Goal: Task Accomplishment & Management: Manage account settings

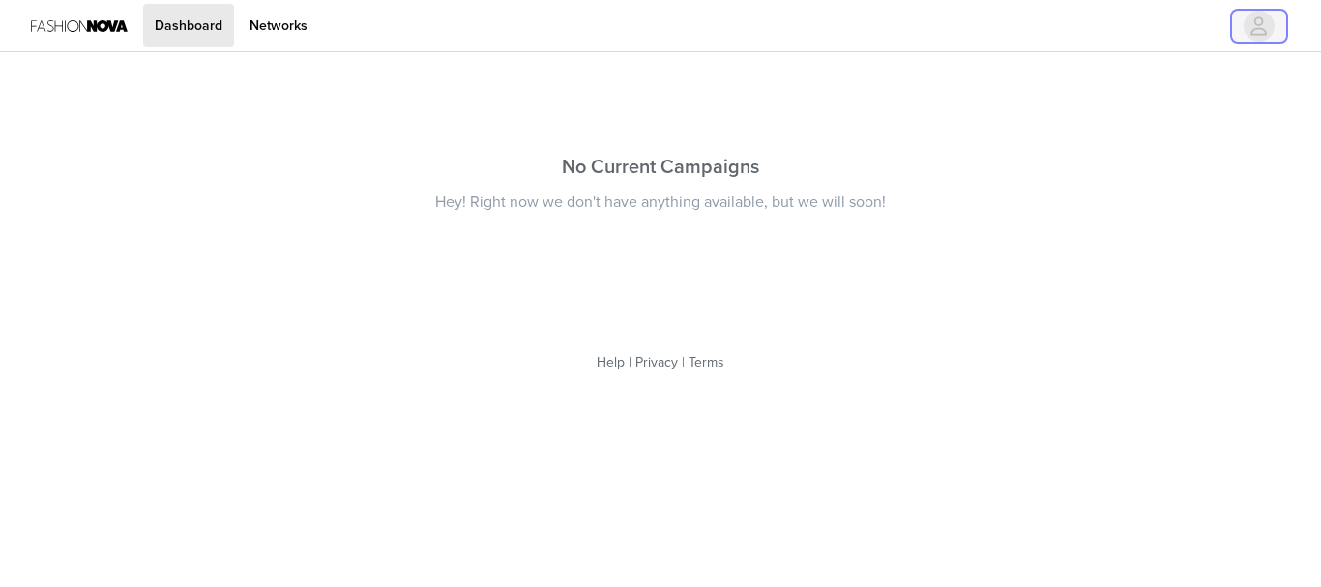
click at [1263, 21] on icon "avatar" at bounding box center [1260, 25] width 16 height 18
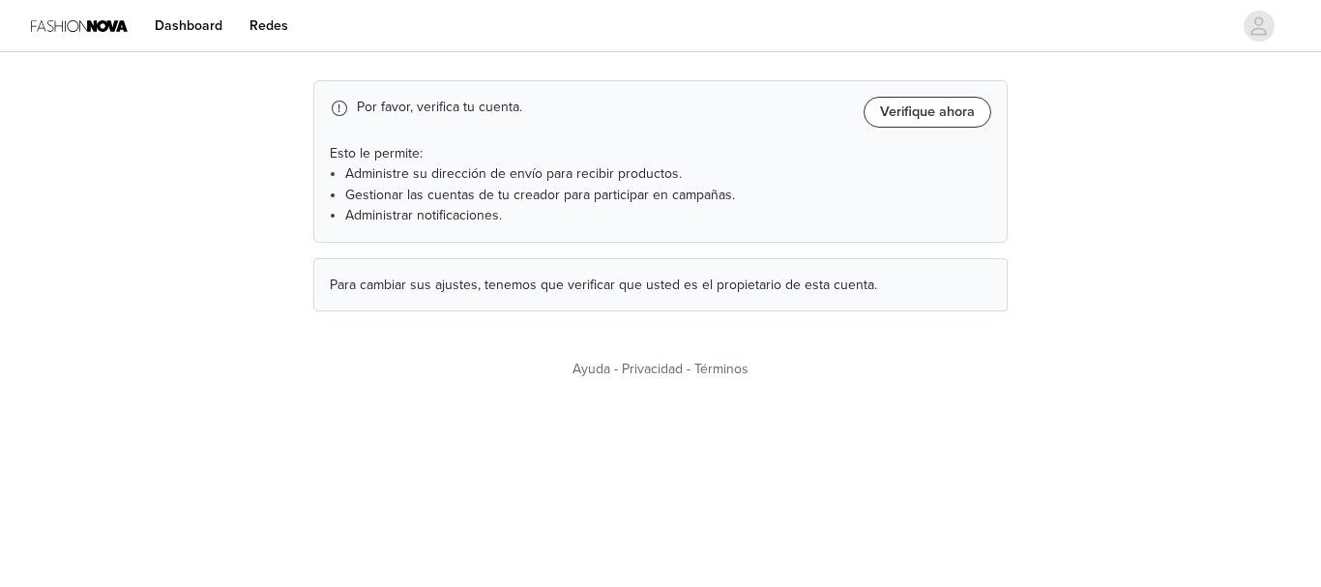
click at [943, 109] on button "Verifique ahora" at bounding box center [928, 112] width 128 height 31
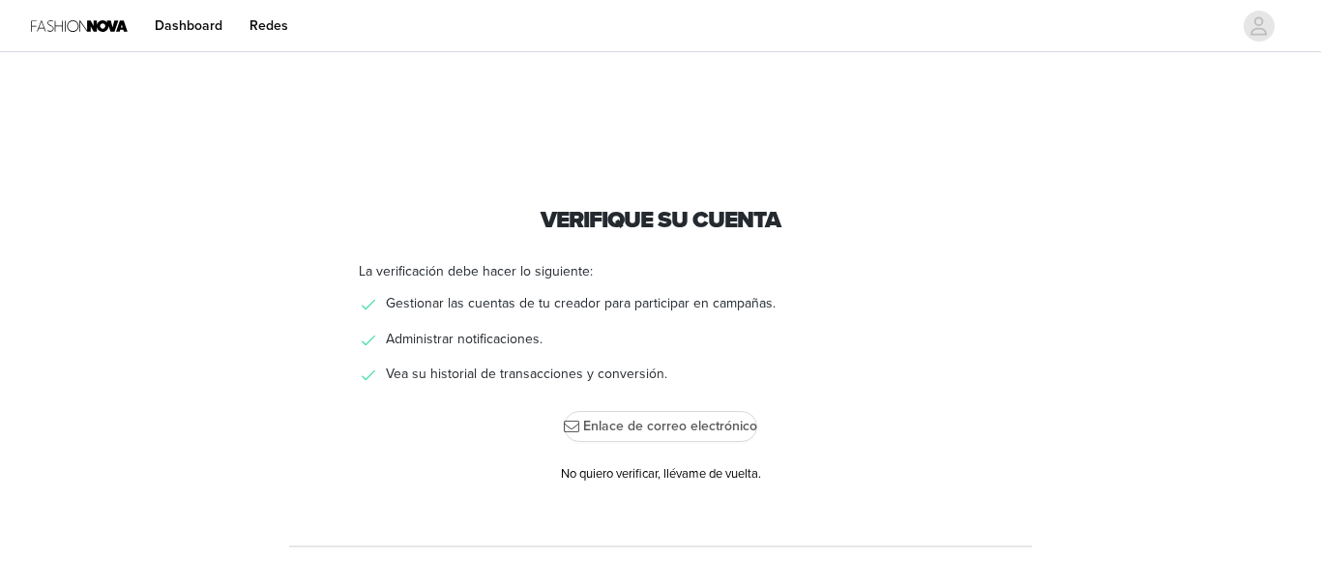
scroll to position [6, 0]
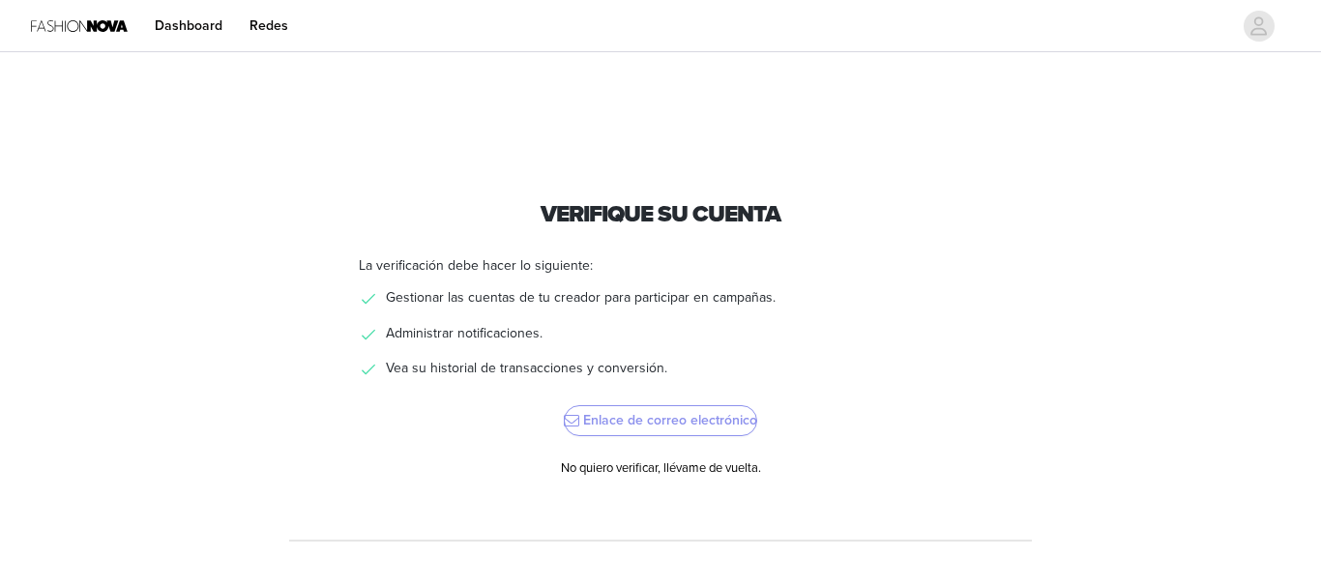
click at [664, 419] on button "Enlace de correo electrónico" at bounding box center [660, 420] width 193 height 31
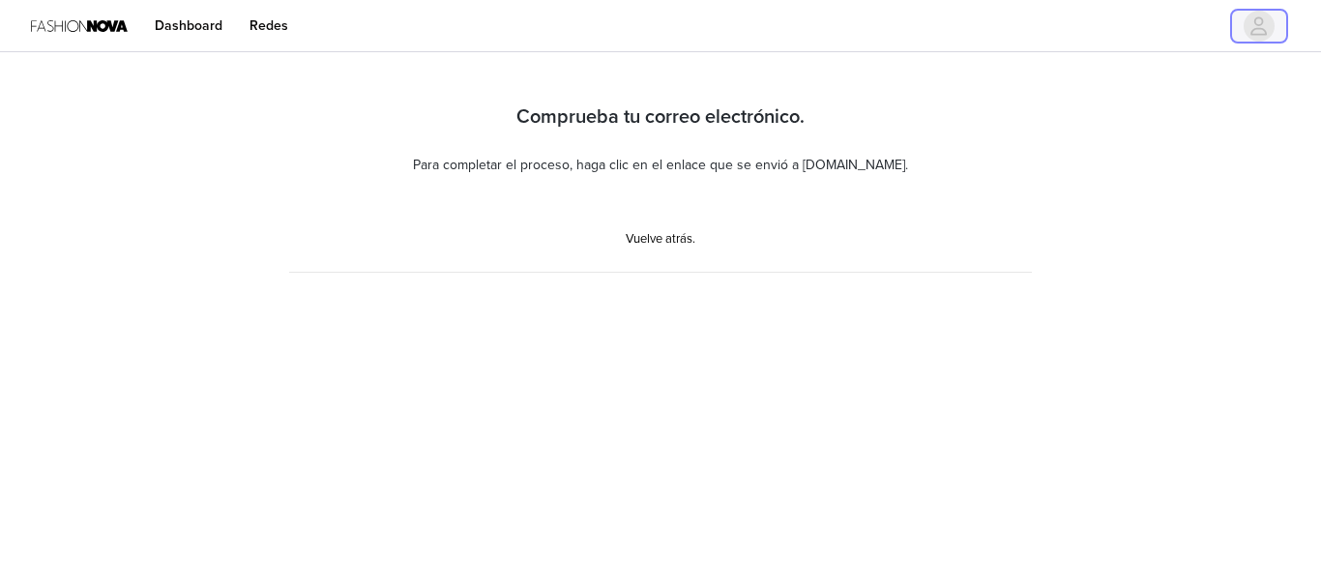
click at [1257, 29] on icon "avatar" at bounding box center [1260, 25] width 16 height 18
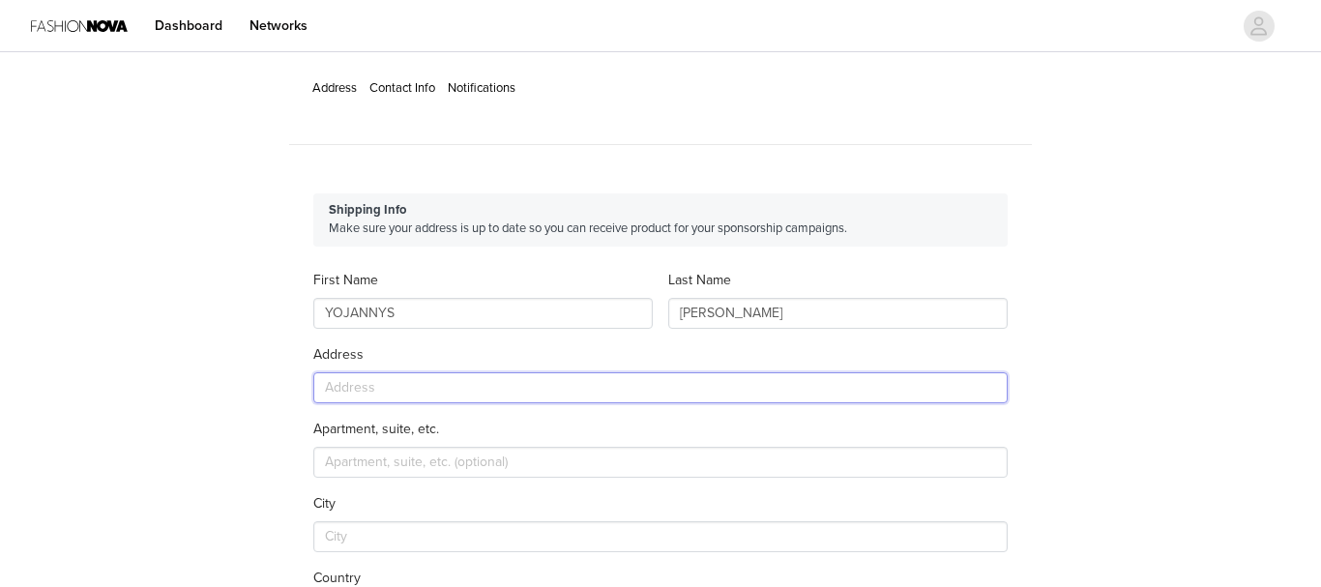
click at [407, 386] on input "text" at bounding box center [660, 387] width 695 height 31
type input "[STREET_ADDRESS]"
click at [379, 460] on input "text" at bounding box center [660, 462] width 695 height 31
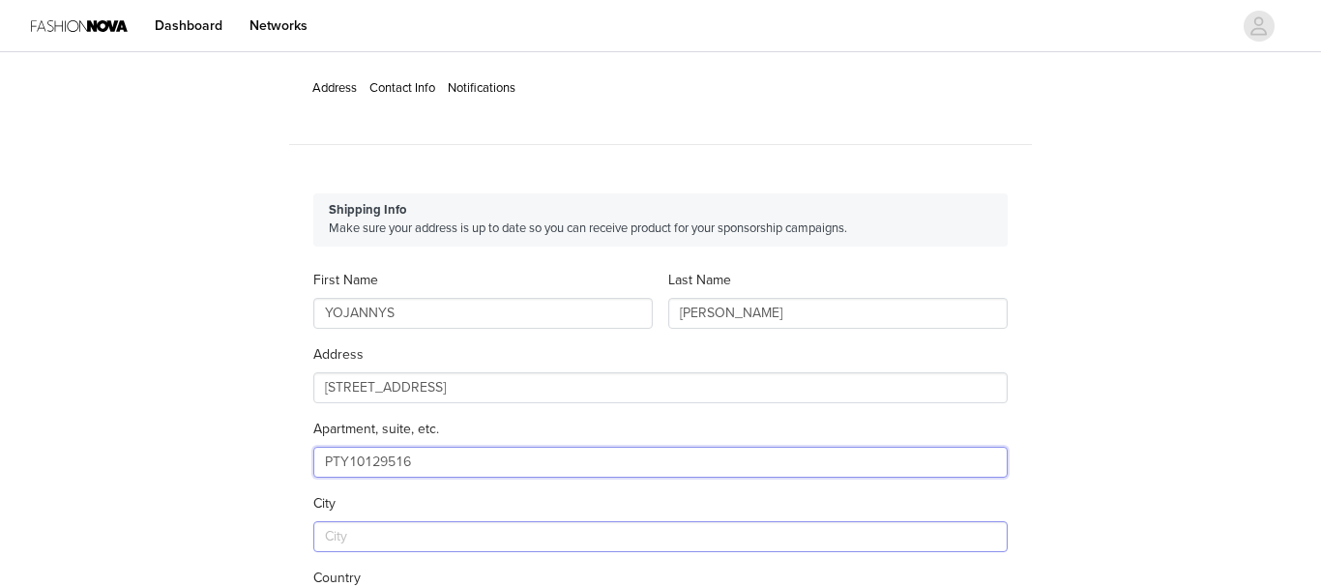
type input "PTY10129516"
click at [379, 540] on input "text" at bounding box center [660, 536] width 695 height 31
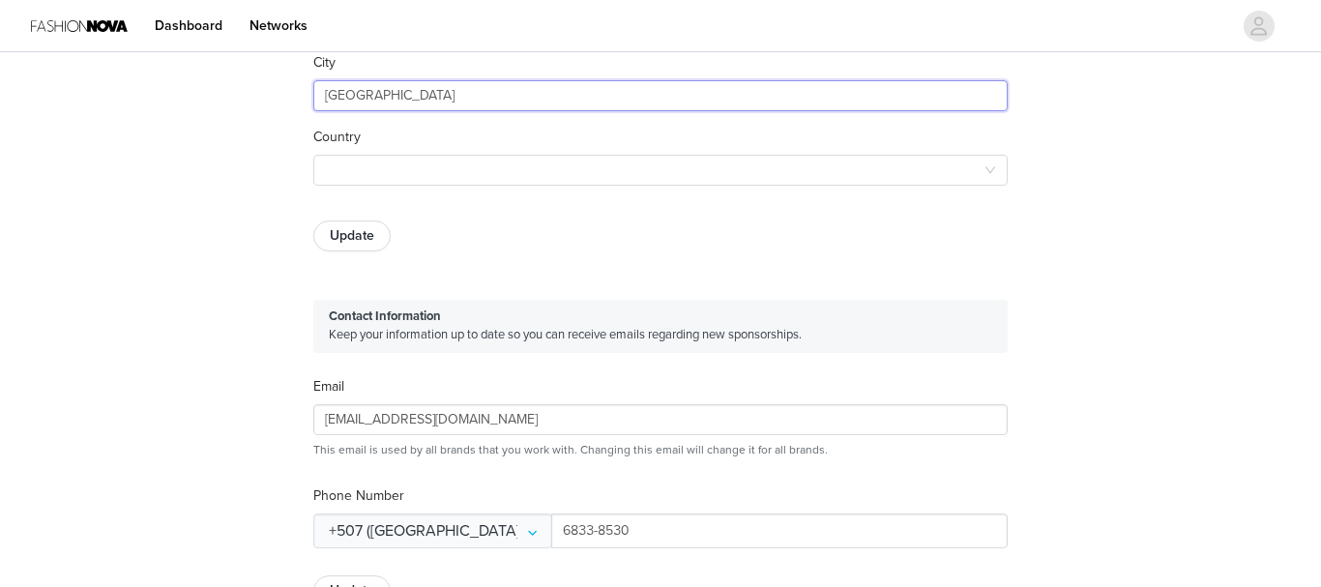
scroll to position [496, 0]
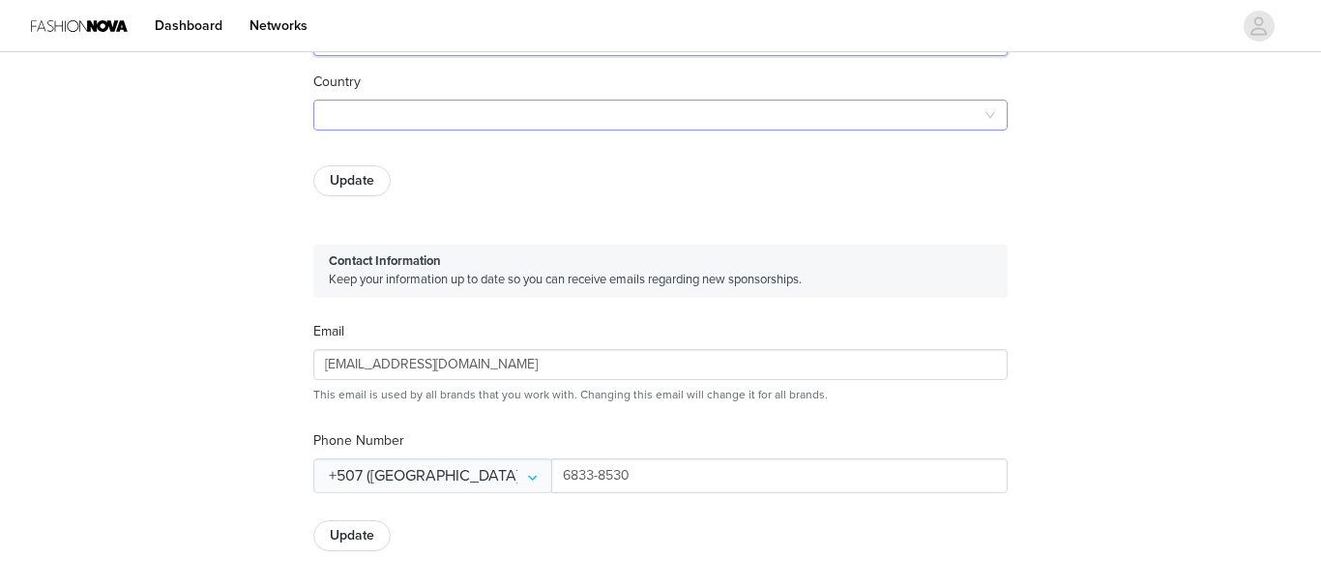
type input "[GEOGRAPHIC_DATA]"
click at [758, 104] on div at bounding box center [654, 115] width 659 height 29
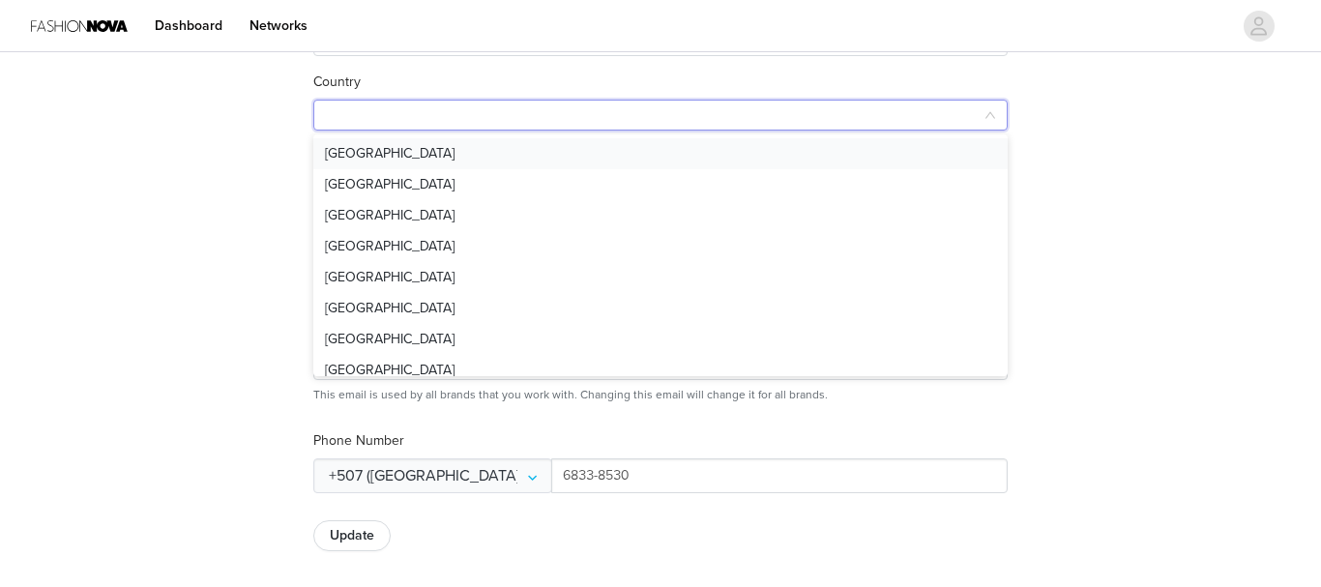
click at [758, 148] on li "[GEOGRAPHIC_DATA]" at bounding box center [660, 153] width 695 height 31
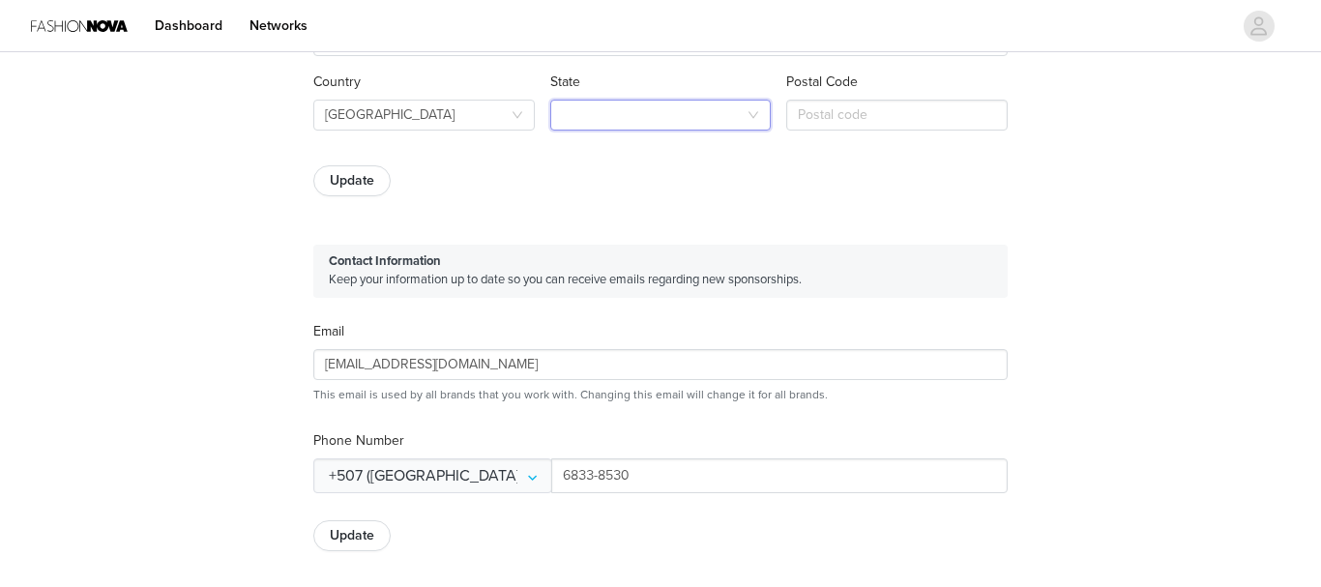
click at [730, 102] on div at bounding box center [655, 115] width 186 height 29
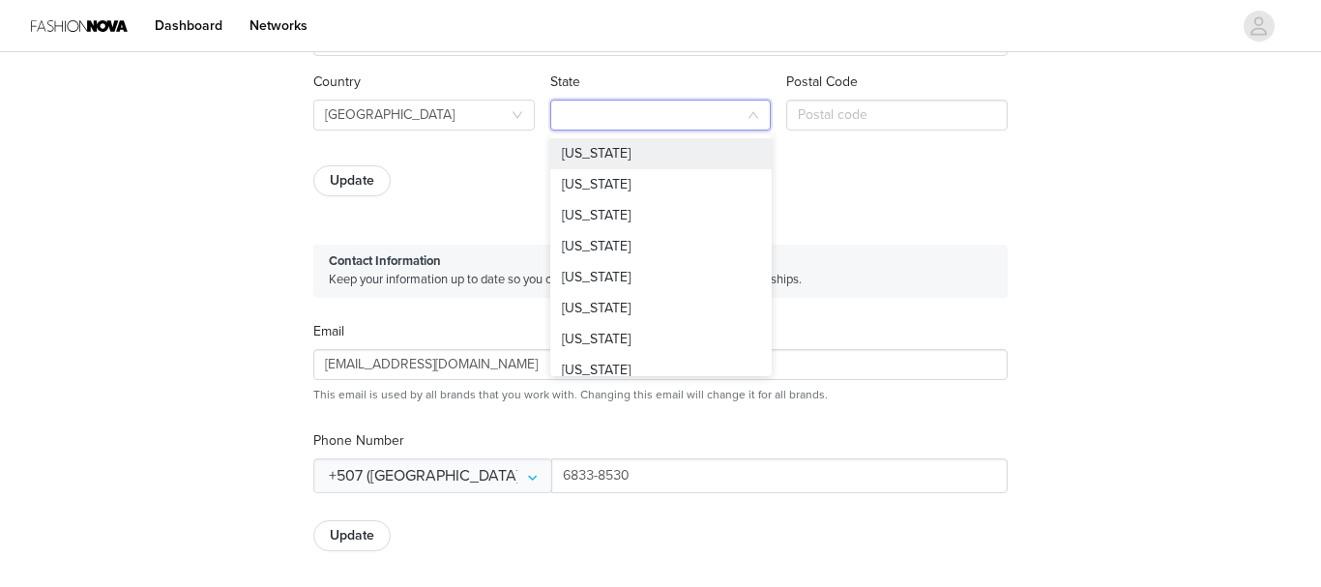
type input "F"
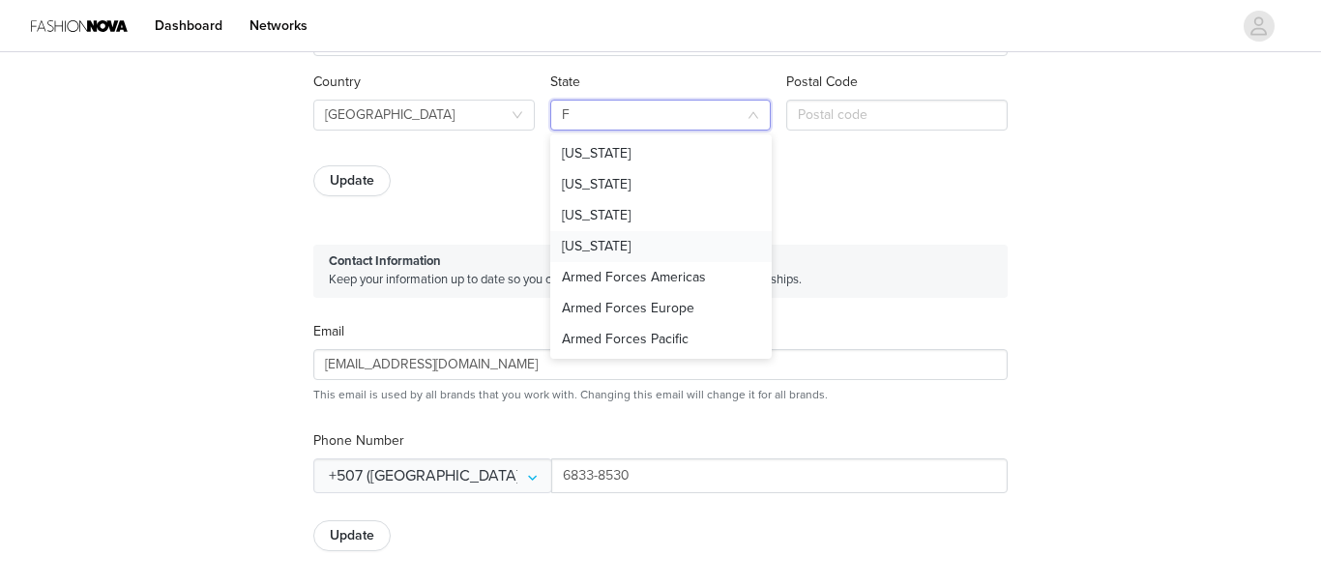
click at [700, 240] on li "[US_STATE]" at bounding box center [661, 246] width 222 height 31
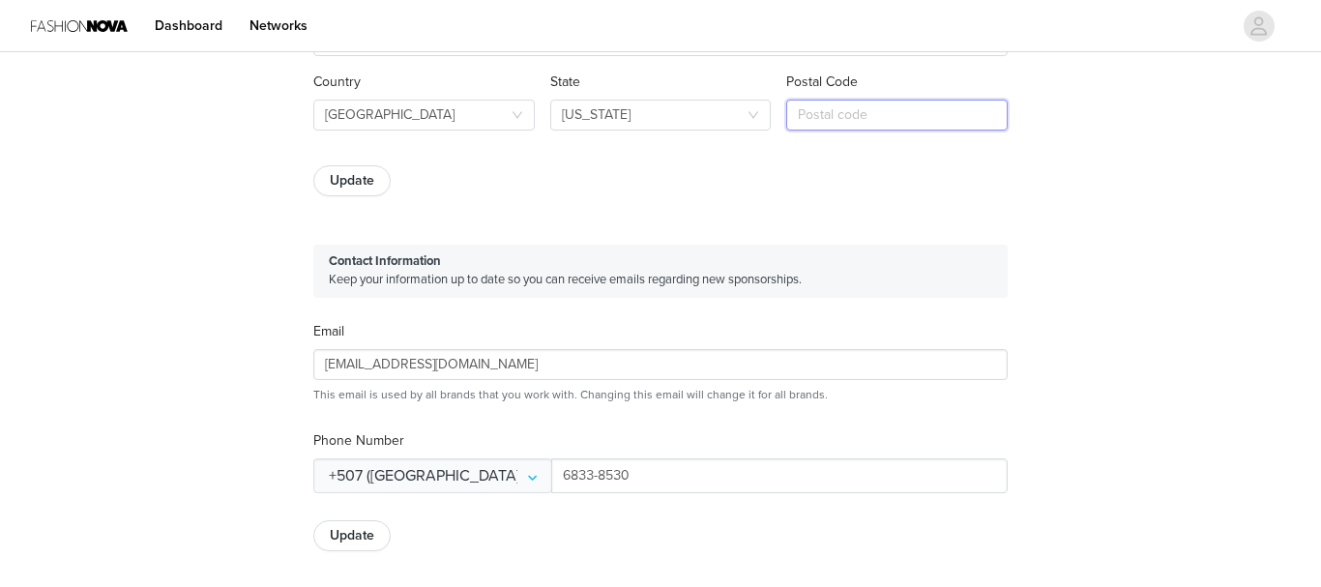
click at [853, 109] on input "text" at bounding box center [898, 115] width 222 height 31
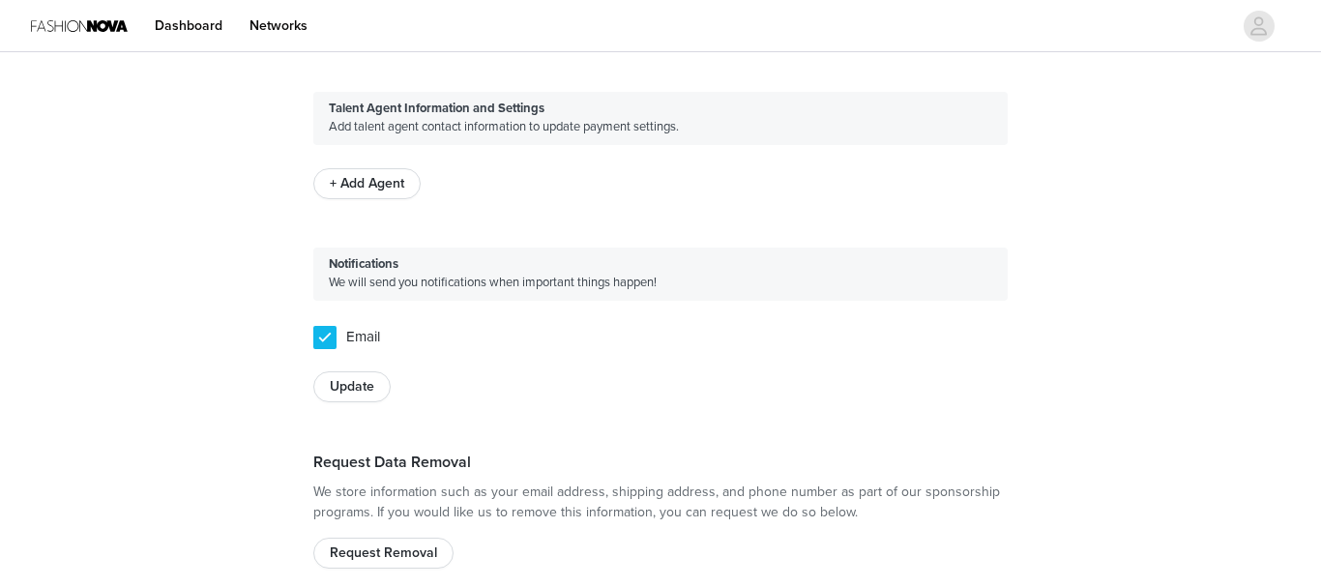
scroll to position [1012, 0]
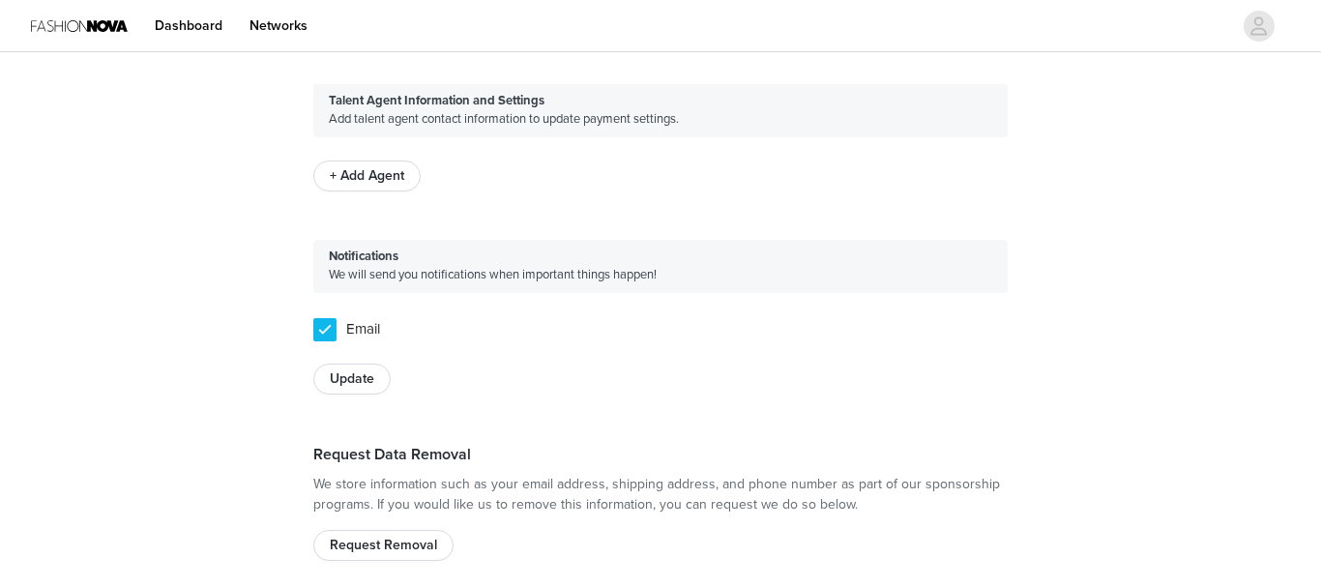
type input "33166"
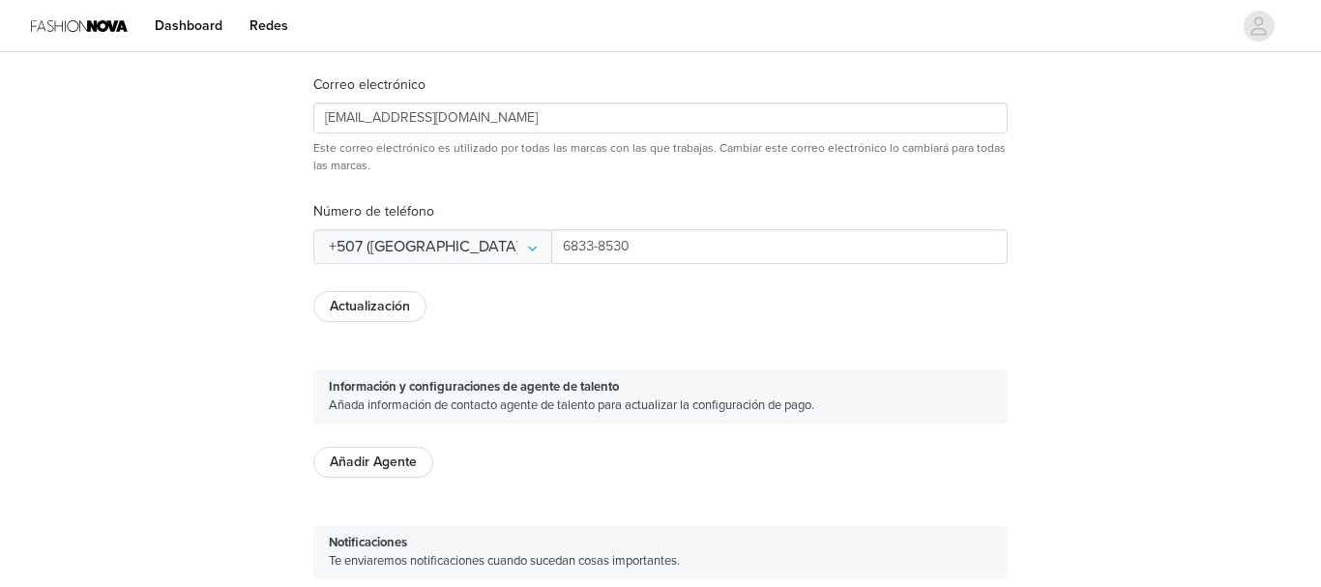
scroll to position [740, 0]
click at [549, 247] on icon at bounding box center [533, 249] width 31 height 35
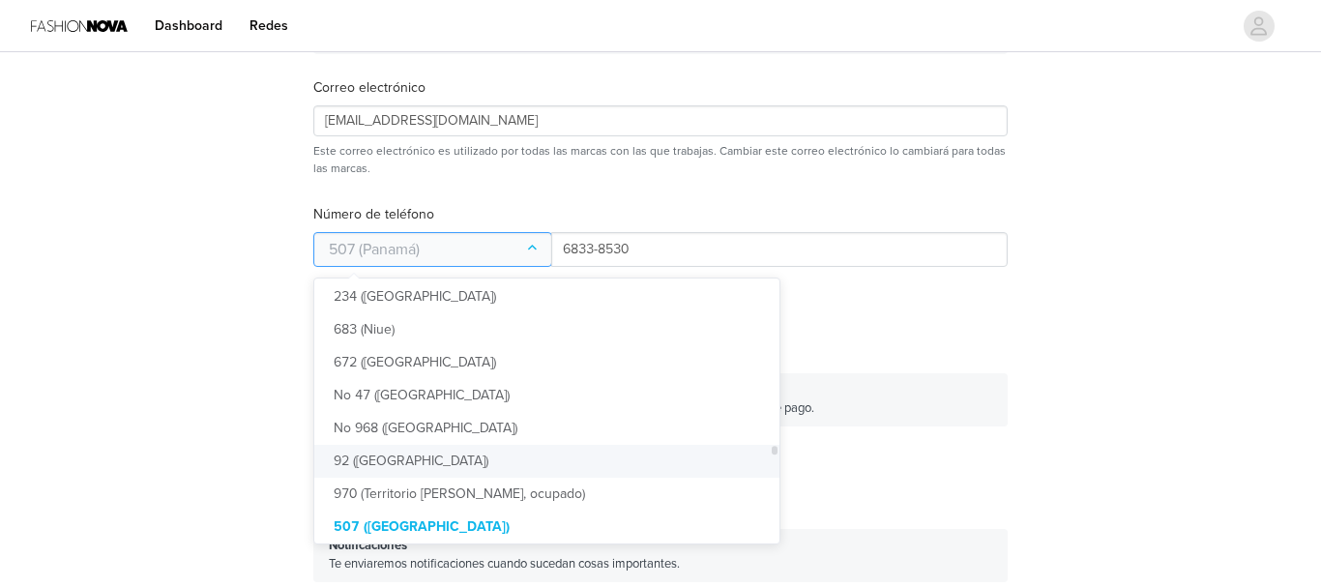
scroll to position [5001, 0]
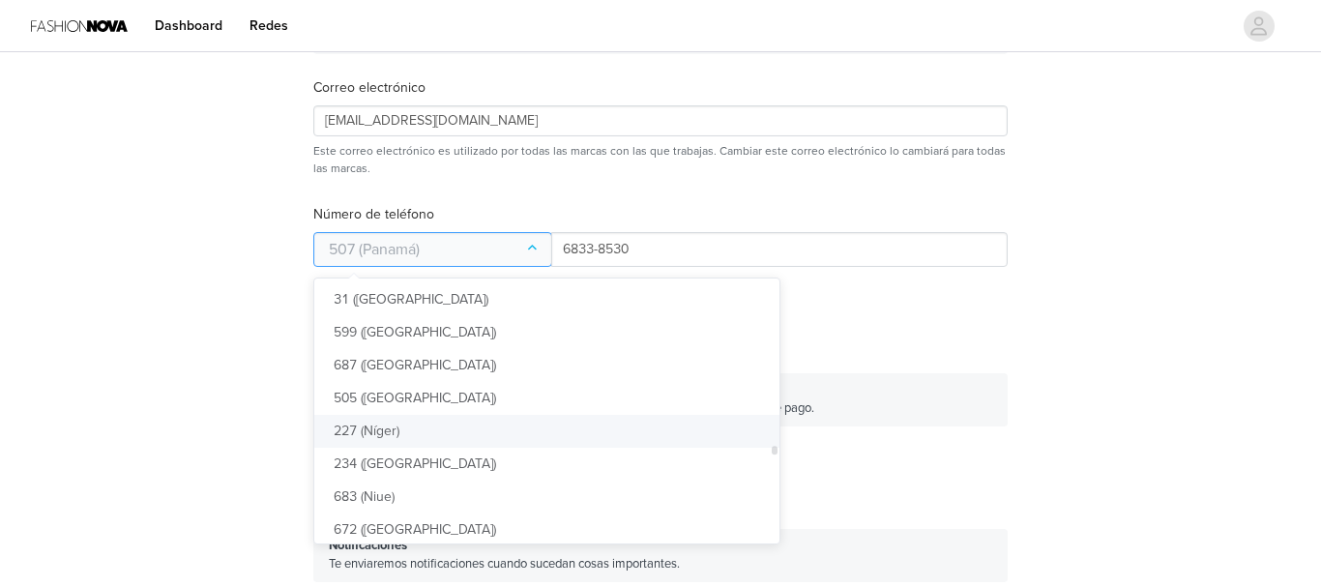
click at [772, 444] on div at bounding box center [775, 411] width 6 height 261
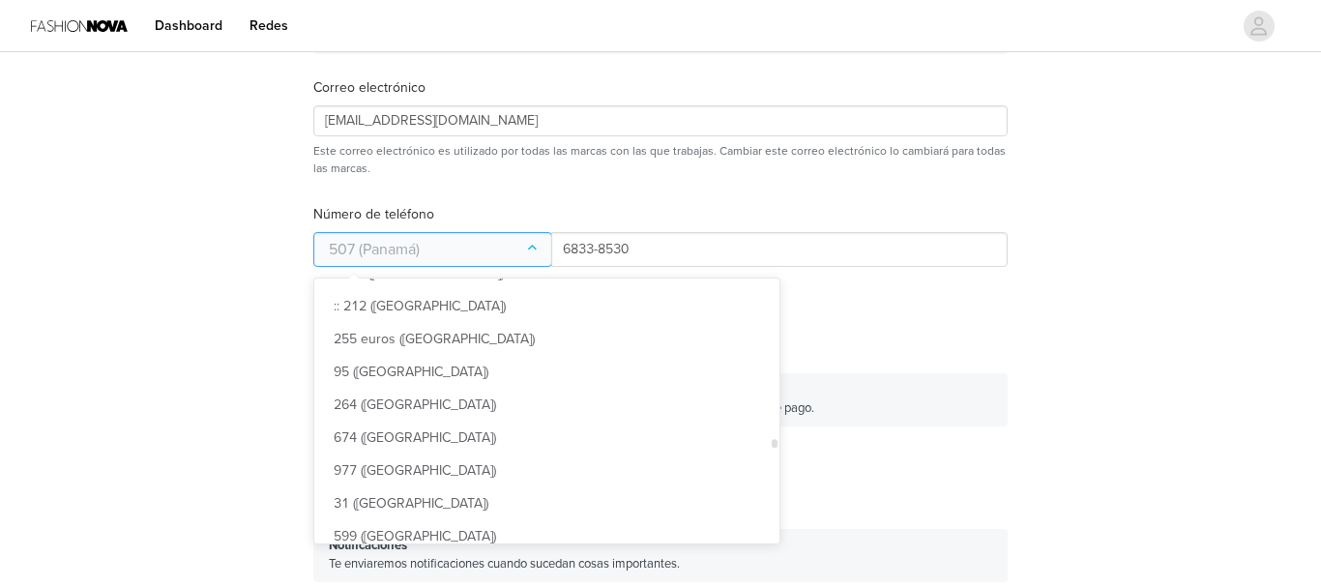
drag, startPoint x: 672, startPoint y: 444, endPoint x: 672, endPoint y: 428, distance: 16.4
click at [772, 428] on div at bounding box center [775, 411] width 6 height 261
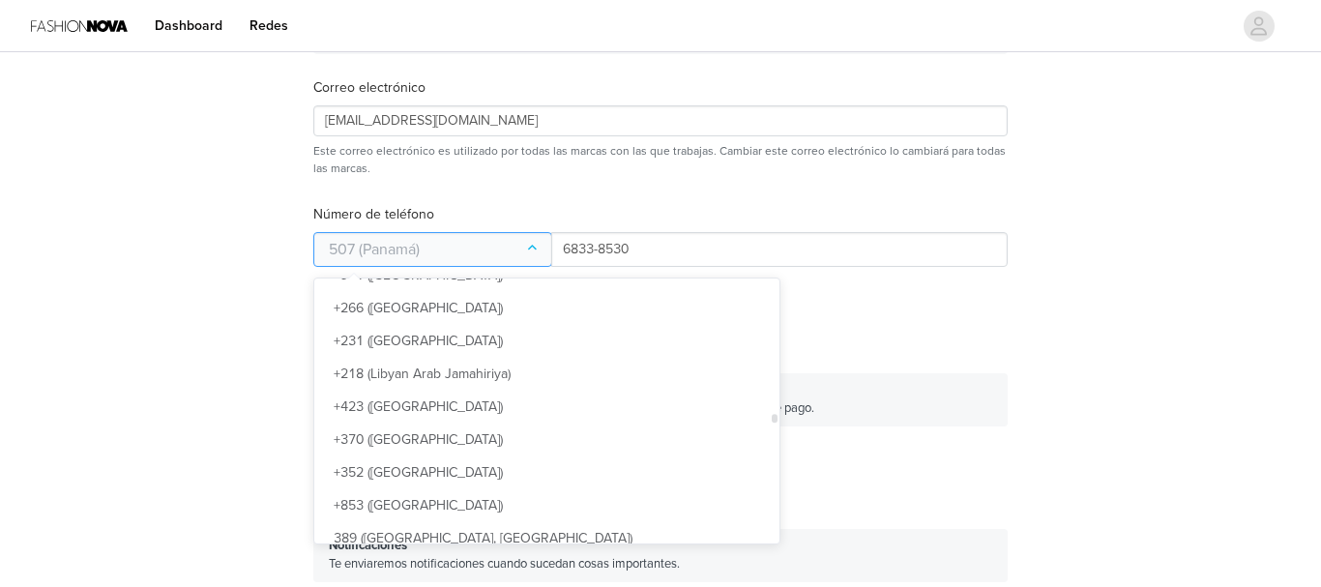
click at [772, 419] on div at bounding box center [775, 411] width 6 height 261
click at [772, 419] on div at bounding box center [775, 418] width 6 height 9
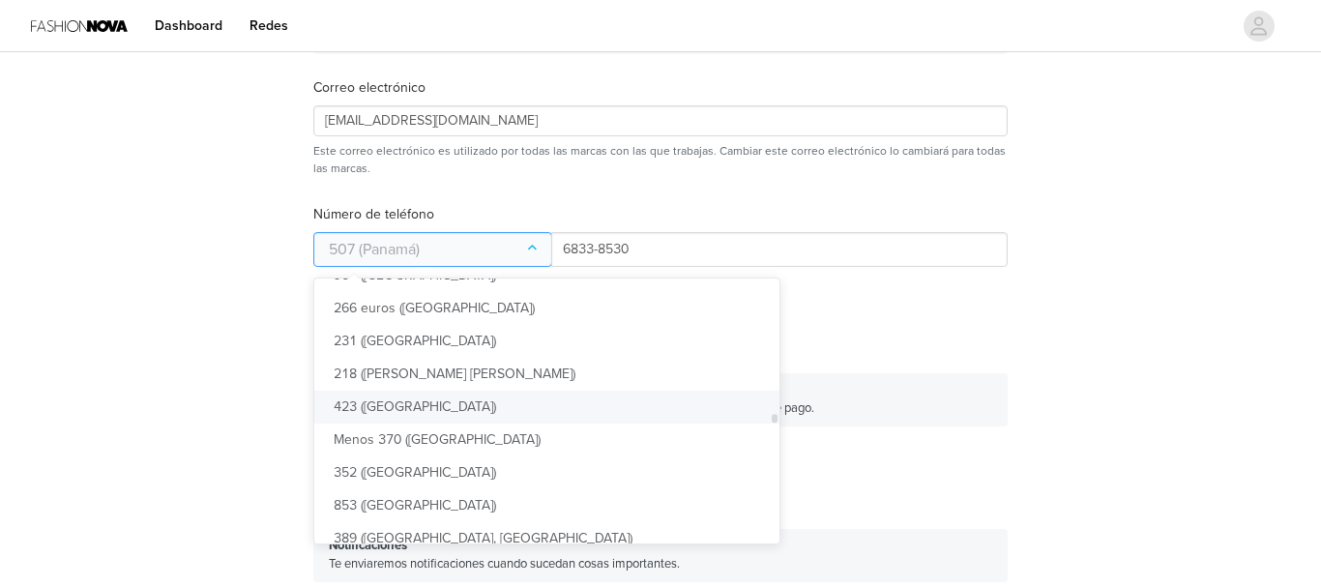
click at [676, 403] on li "423 ([GEOGRAPHIC_DATA])" at bounding box center [546, 407] width 465 height 33
type input "+423 ([GEOGRAPHIC_DATA])"
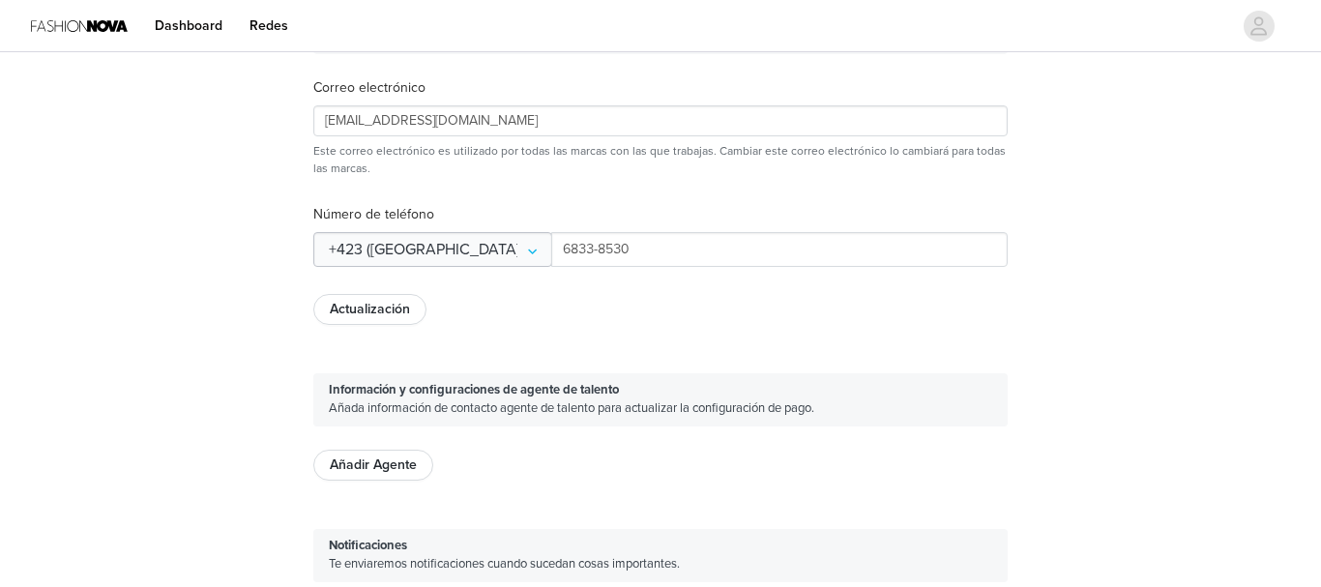
click at [546, 253] on icon at bounding box center [533, 249] width 31 height 35
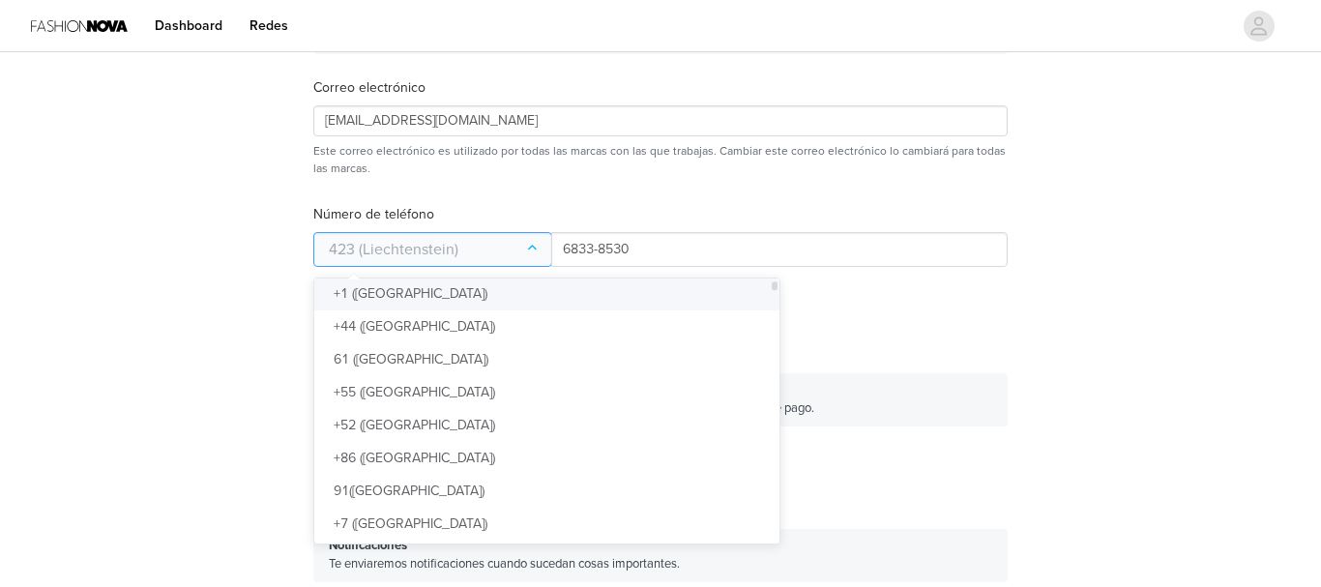
scroll to position [0, 0]
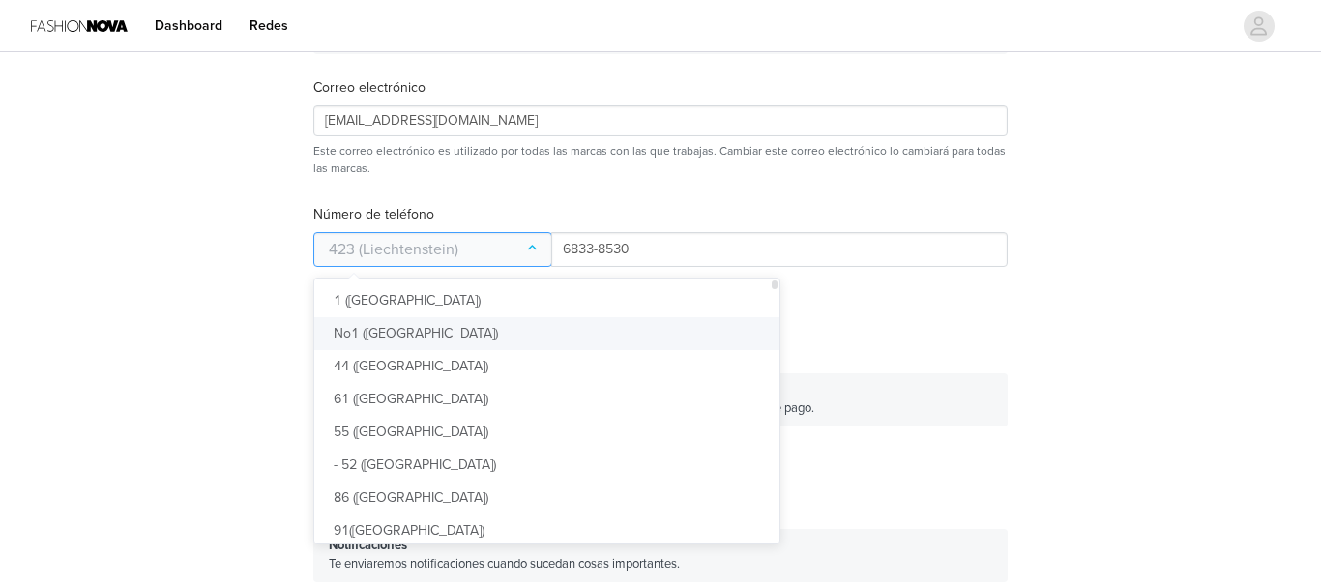
drag, startPoint x: 672, startPoint y: 418, endPoint x: 666, endPoint y: 265, distance: 153.0
click at [666, 279] on div "1 ([GEOGRAPHIC_DATA]) No1 ([GEOGRAPHIC_DATA]) 44 ([GEOGRAPHIC_DATA]) 61 ([GEOGR…" at bounding box center [546, 411] width 465 height 265
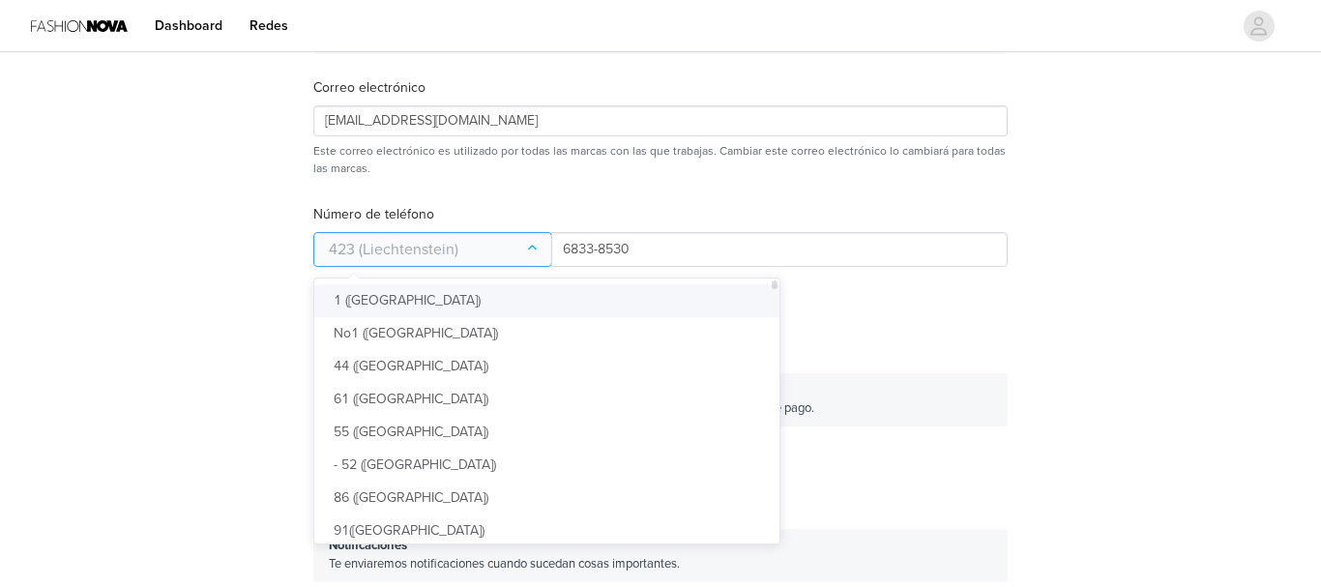
click at [535, 300] on li "1 ([GEOGRAPHIC_DATA])" at bounding box center [546, 300] width 465 height 33
type input "+1 ([GEOGRAPHIC_DATA])"
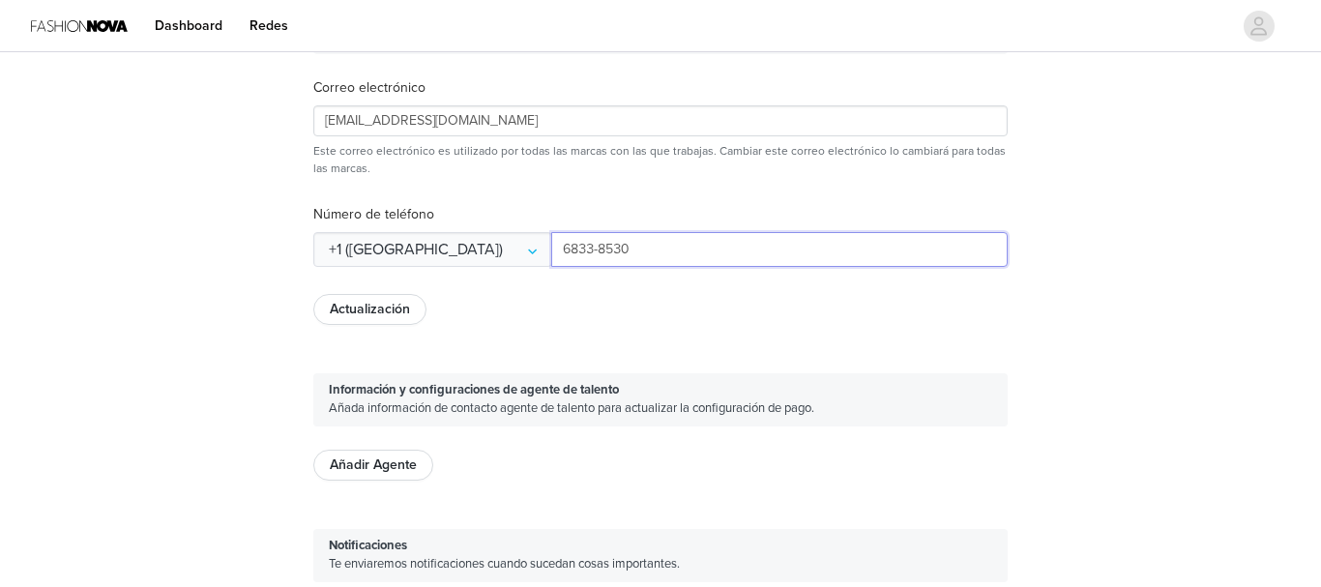
click at [657, 245] on input "6833-8530" at bounding box center [779, 249] width 457 height 35
type input "6"
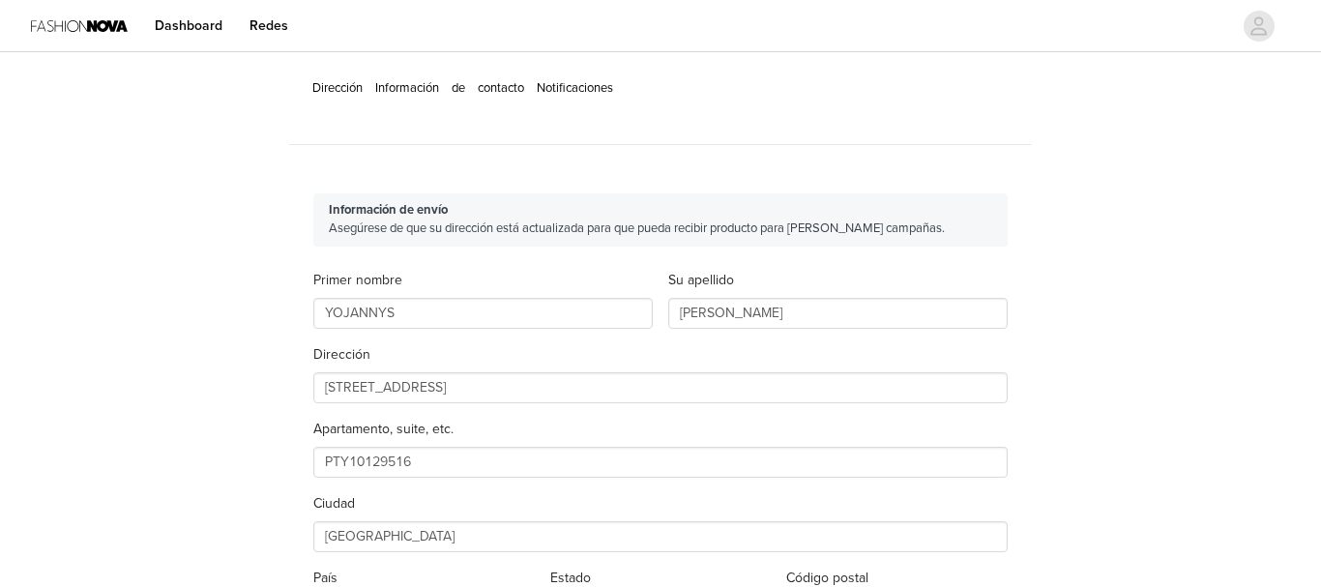
type input "[PHONE_NUMBER]"
click at [1255, 29] on icon "avatar" at bounding box center [1260, 25] width 16 height 18
click at [345, 89] on link "Dirección" at bounding box center [337, 87] width 50 height 15
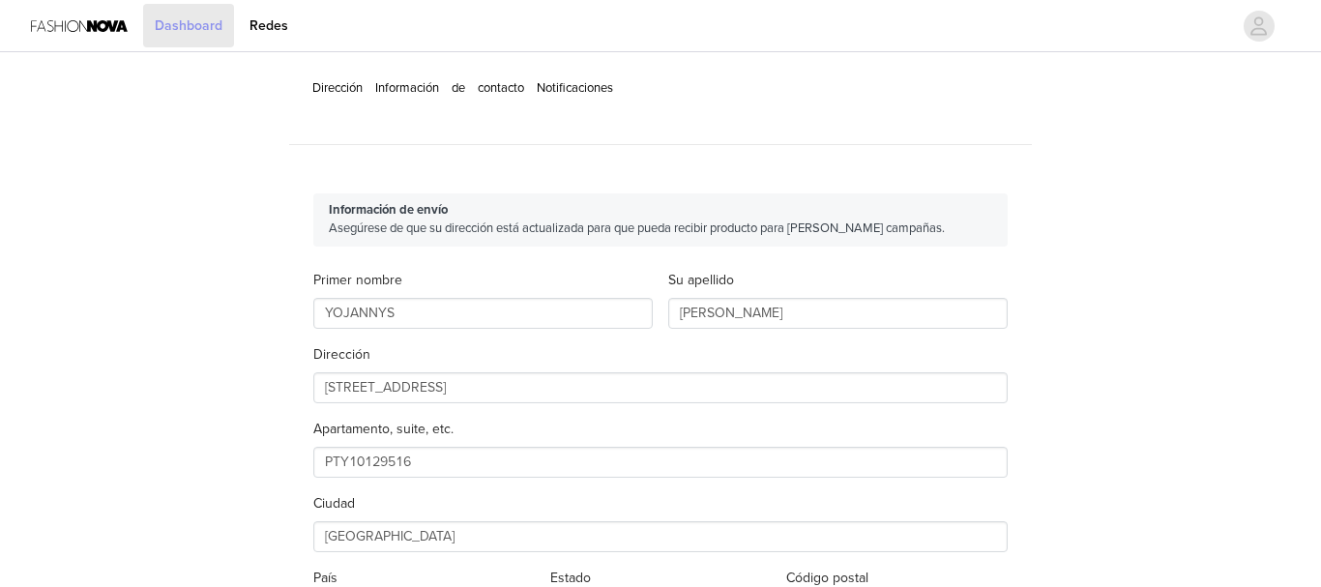
click at [198, 17] on link "Dashboard" at bounding box center [188, 26] width 91 height 44
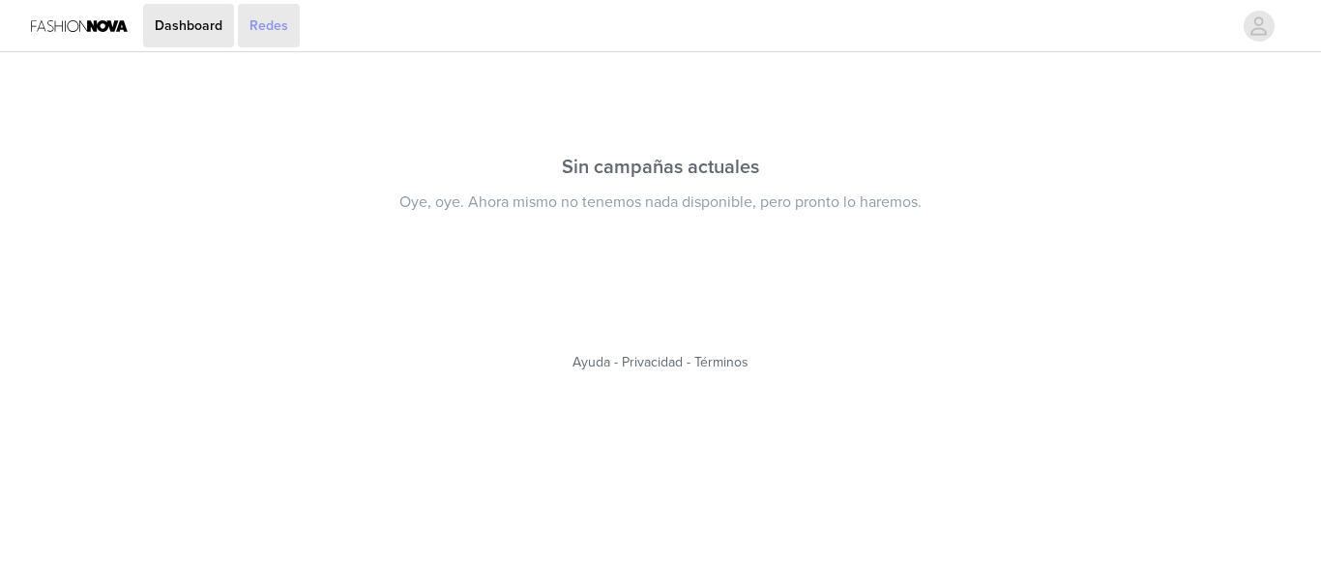
click at [262, 19] on link "Redes" at bounding box center [269, 26] width 62 height 44
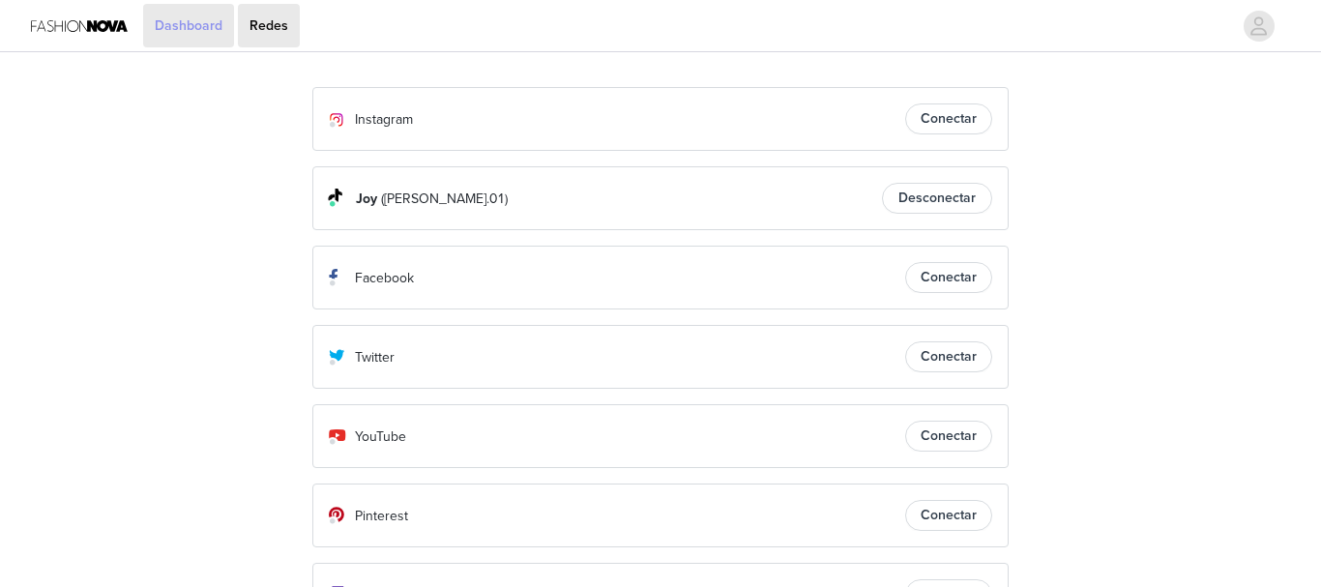
click at [195, 30] on link "Dashboard" at bounding box center [188, 26] width 91 height 44
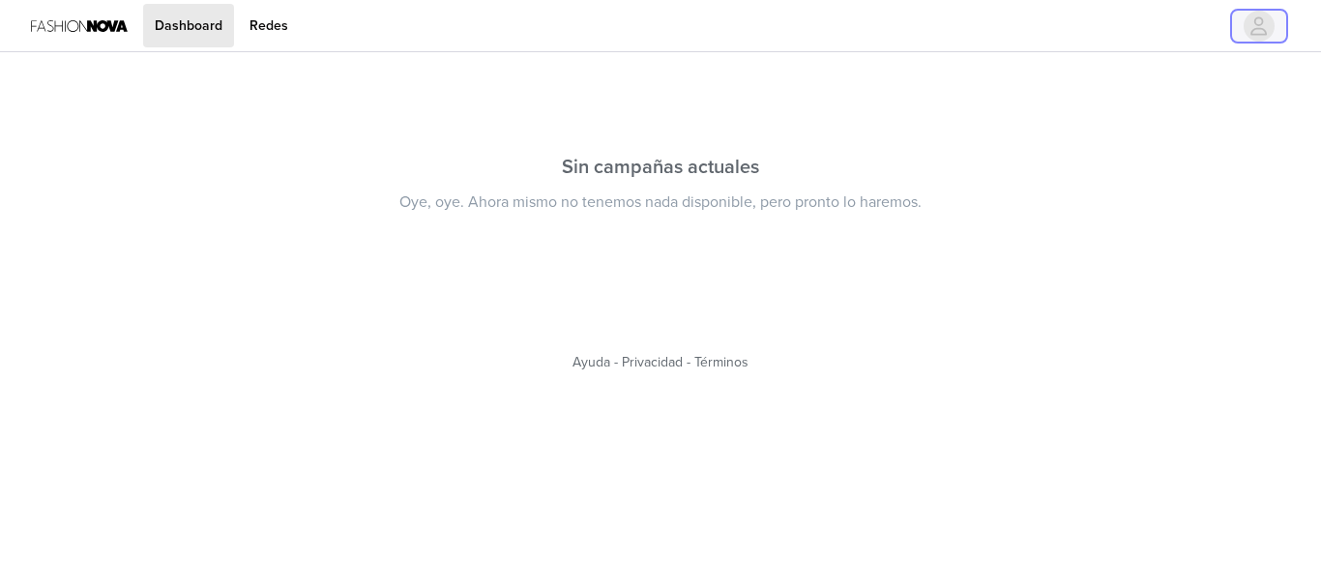
click at [1259, 32] on icon "avatar" at bounding box center [1259, 26] width 18 height 31
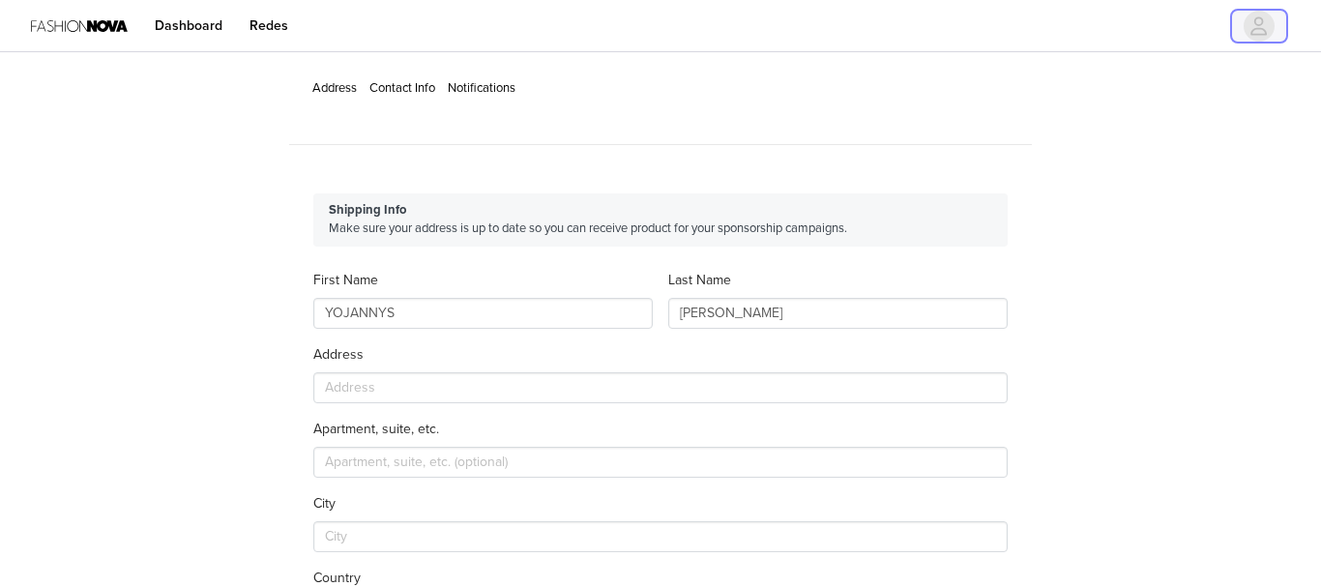
type input "+507 ([GEOGRAPHIC_DATA])"
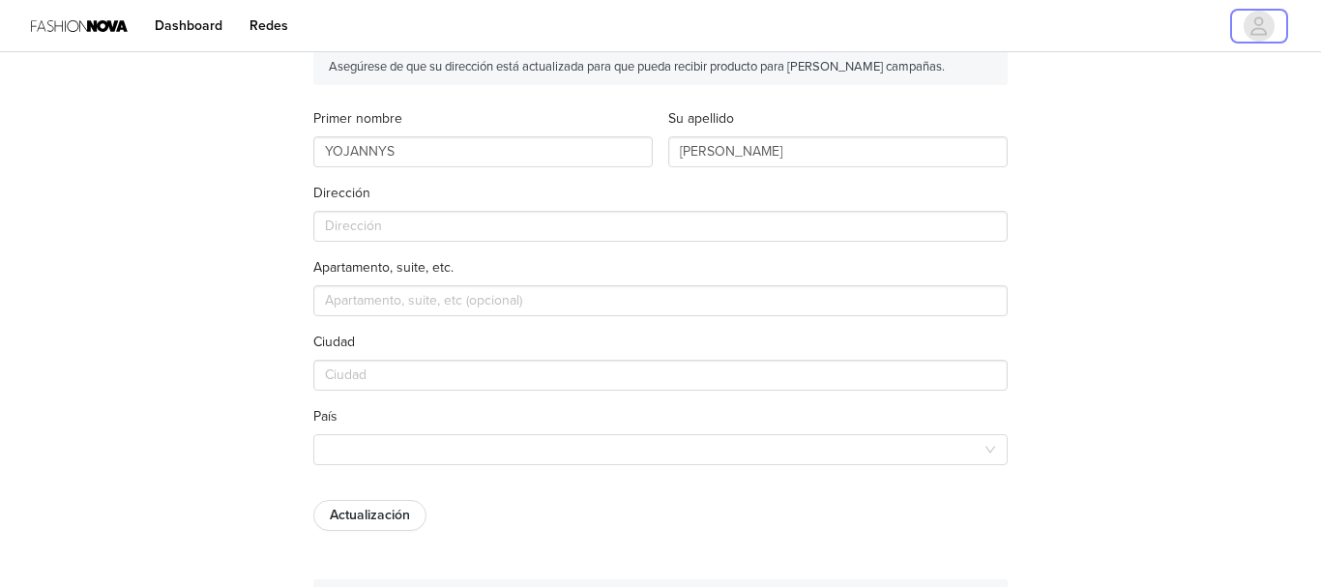
scroll to position [68, 0]
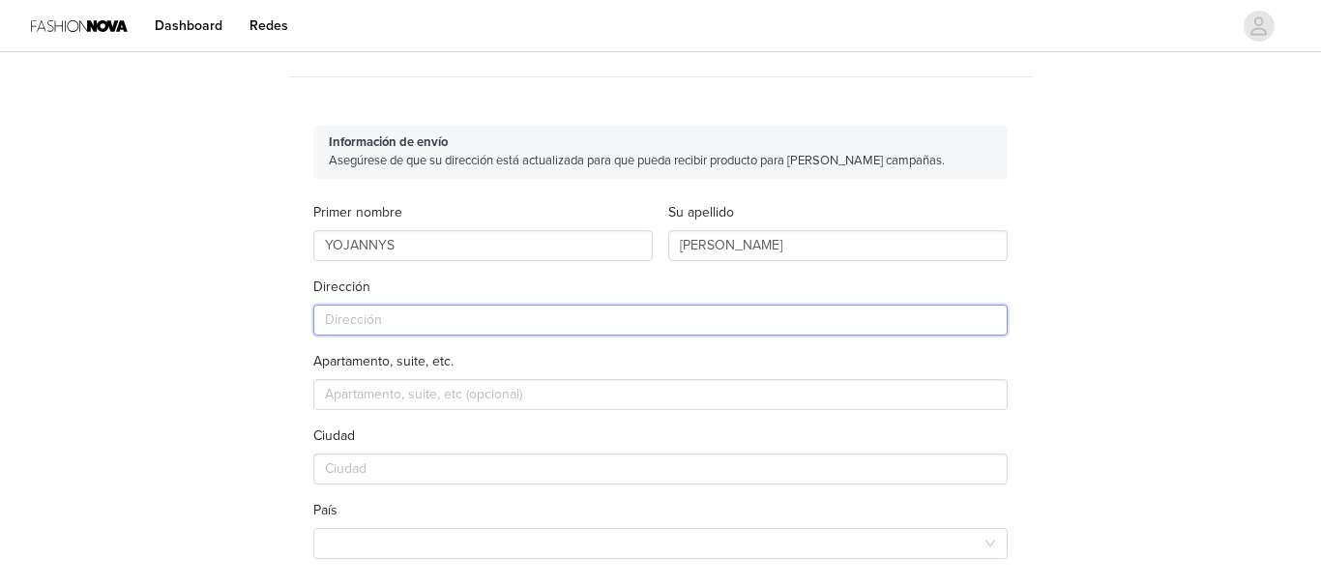
click at [653, 319] on input "text" at bounding box center [660, 320] width 695 height 31
type input "[STREET_ADDRESS]"
click at [621, 395] on input "text" at bounding box center [660, 394] width 695 height 31
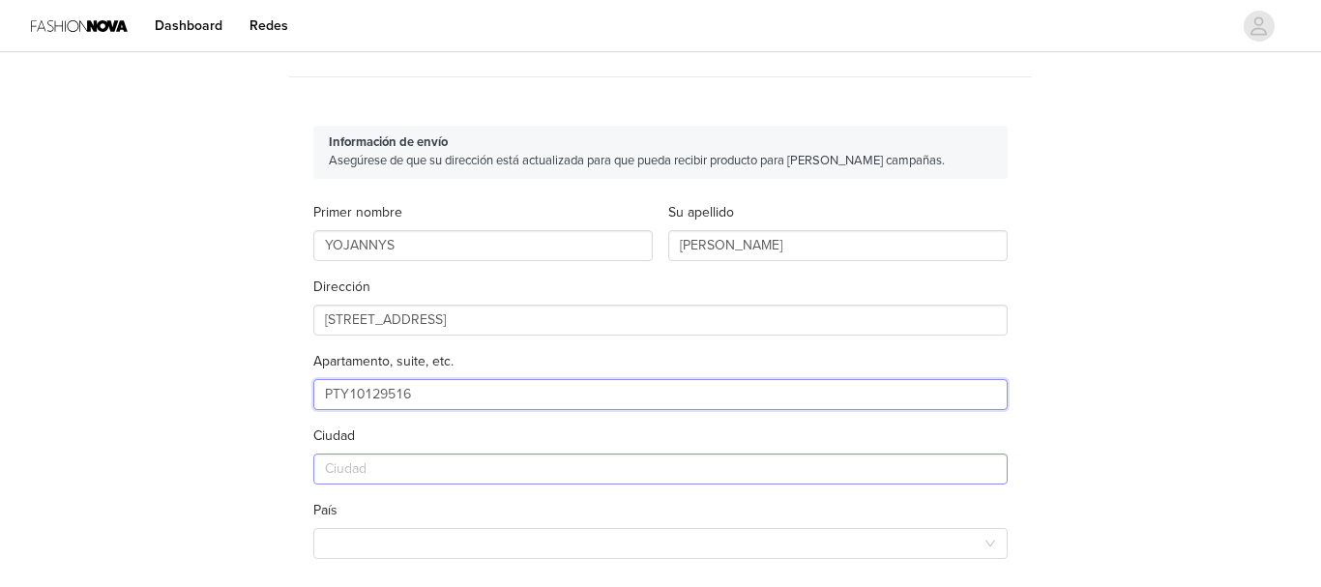
type input "PTY10129516"
click at [583, 481] on input "text" at bounding box center [660, 469] width 695 height 31
type input "[GEOGRAPHIC_DATA]"
click at [569, 535] on div at bounding box center [654, 543] width 659 height 29
click at [553, 579] on li "[GEOGRAPHIC_DATA]" at bounding box center [660, 582] width 695 height 31
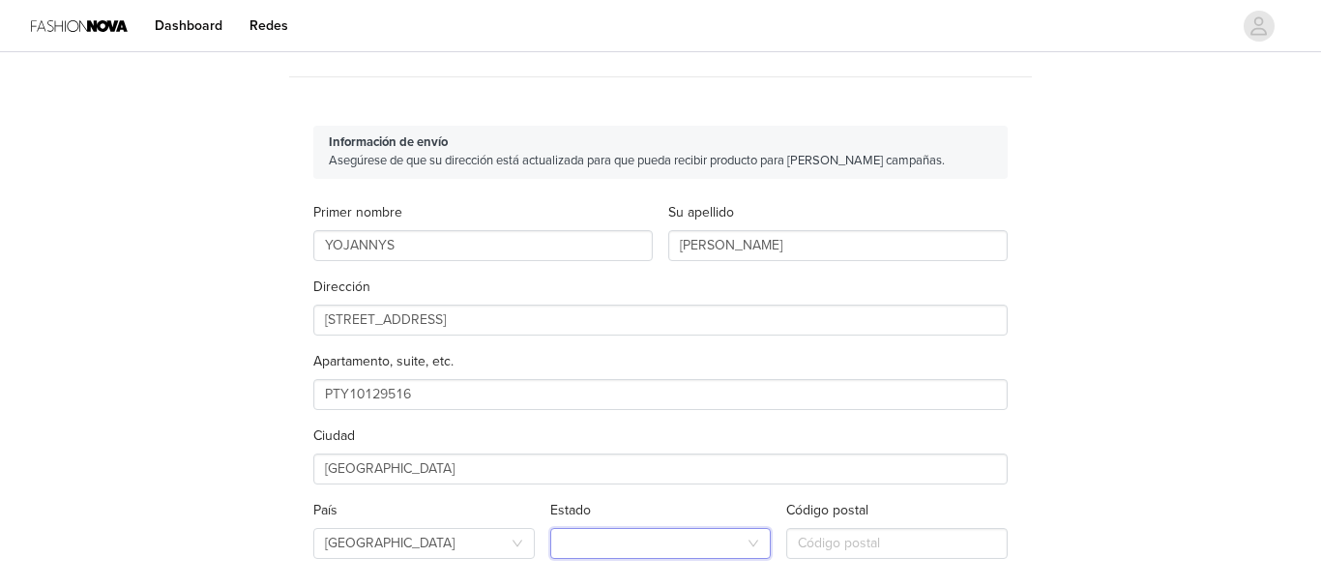
click at [619, 547] on div at bounding box center [655, 543] width 186 height 29
type input "FL"
click at [588, 579] on li "[US_STATE]" at bounding box center [661, 582] width 222 height 31
click at [843, 543] on input "text" at bounding box center [898, 543] width 222 height 31
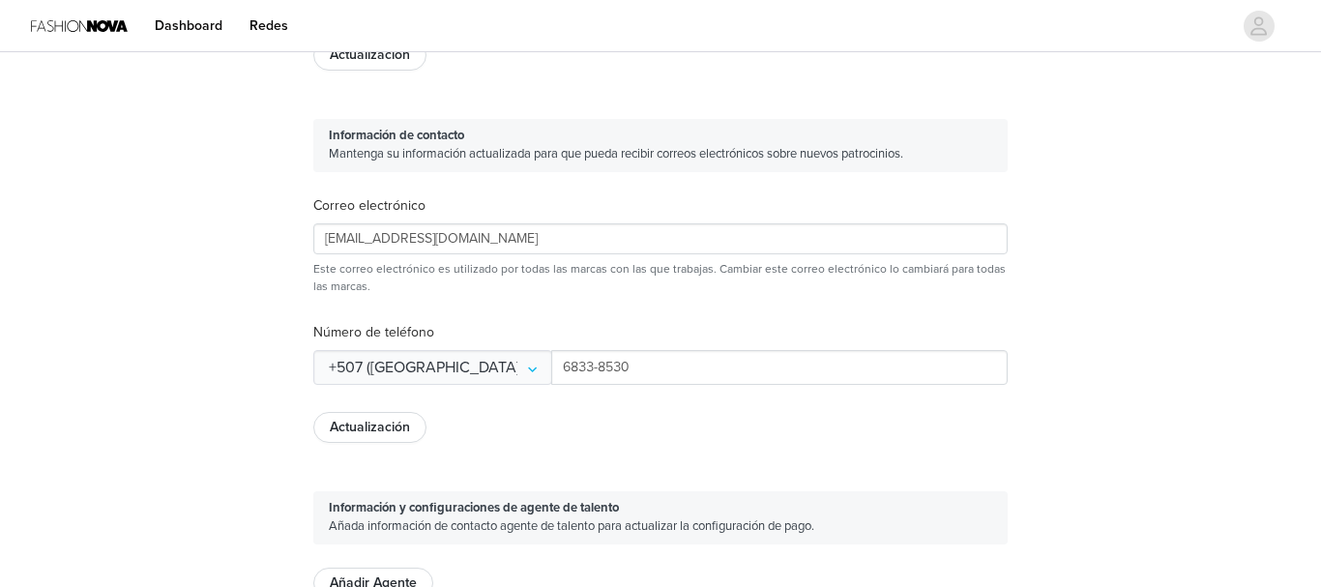
scroll to position [602, 0]
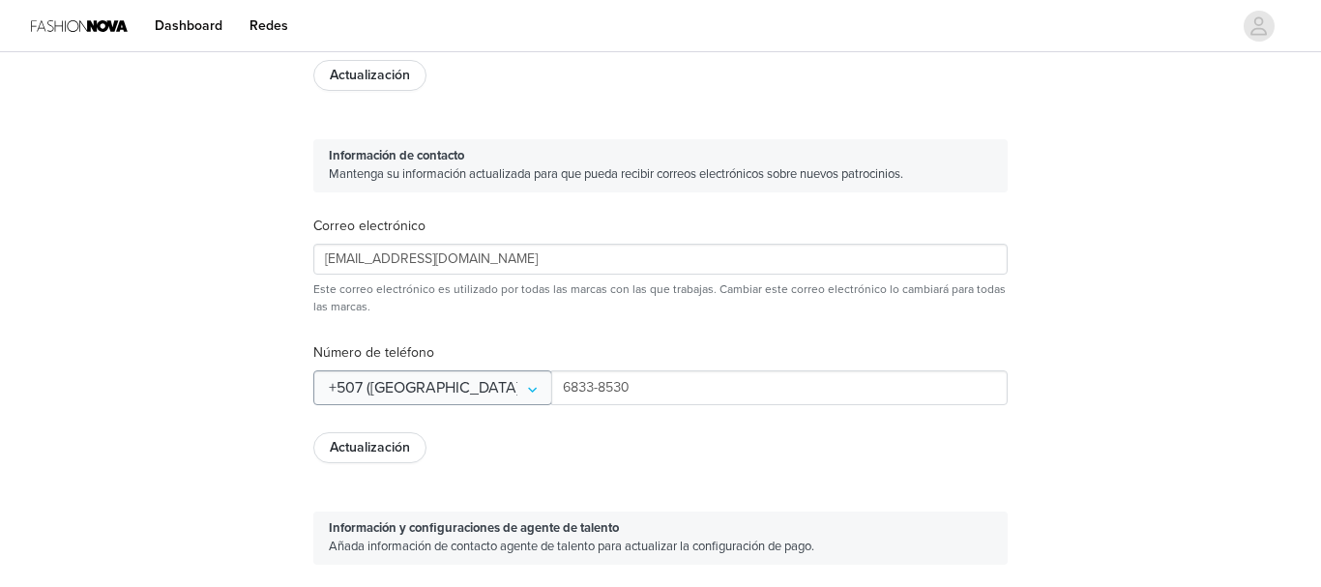
type input "33166"
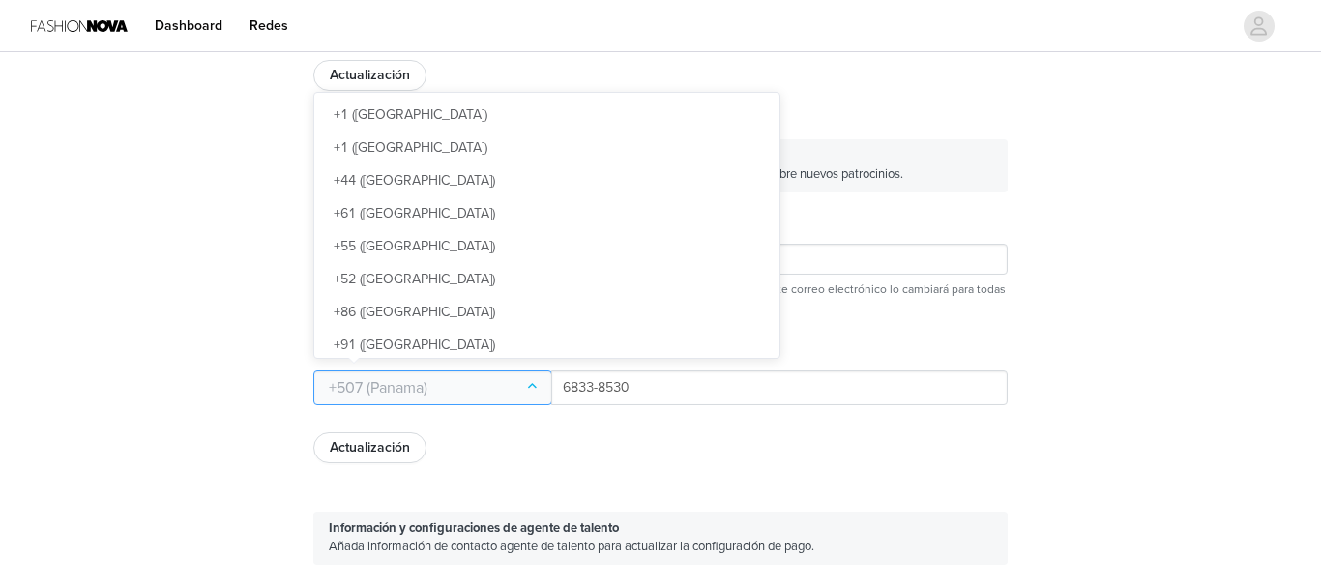
click at [498, 382] on input "text" at bounding box center [432, 388] width 239 height 35
drag, startPoint x: 673, startPoint y: 269, endPoint x: 663, endPoint y: 41, distance: 228.6
click at [663, 93] on div "1 ([GEOGRAPHIC_DATA]) No1 ([GEOGRAPHIC_DATA]) 44 ([GEOGRAPHIC_DATA]) 61 ([GEOGR…" at bounding box center [546, 225] width 465 height 265
click at [517, 108] on li "1 ([GEOGRAPHIC_DATA])" at bounding box center [546, 115] width 465 height 33
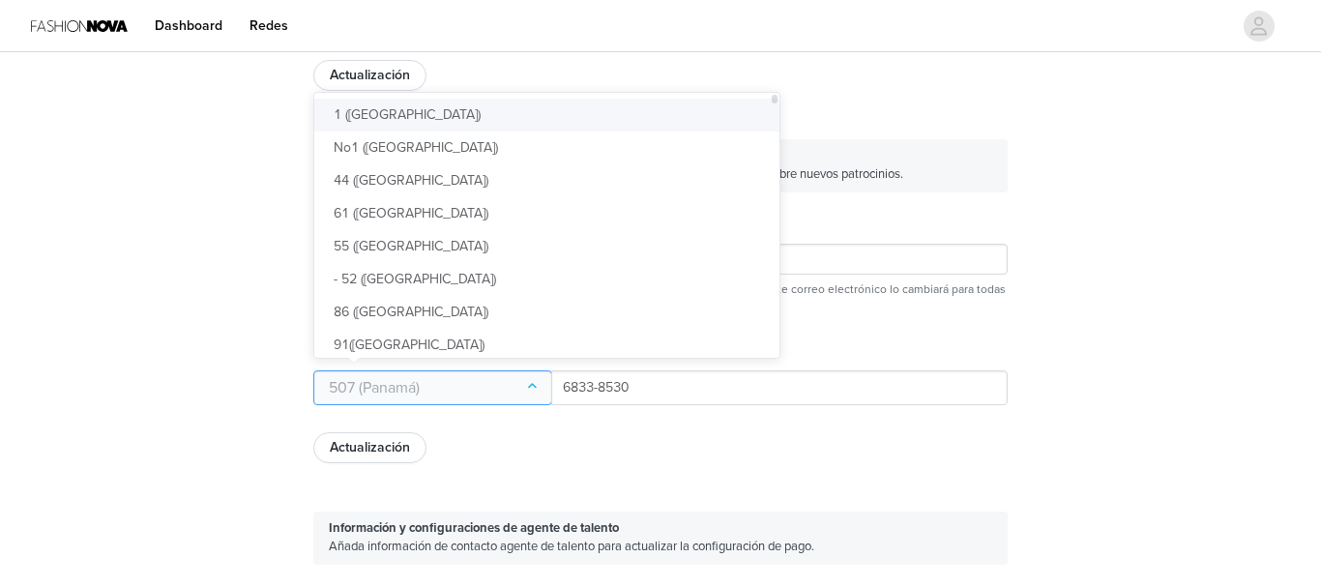
type input "+1 ([GEOGRAPHIC_DATA])"
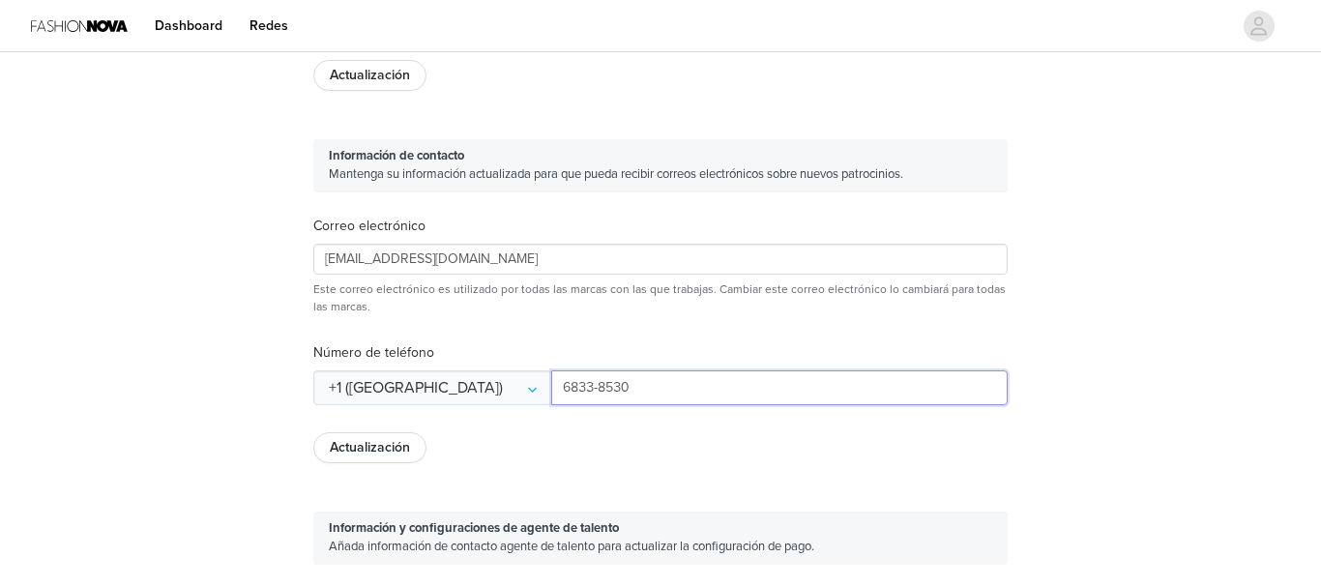
click at [685, 386] on input "6833-8530" at bounding box center [779, 388] width 457 height 35
type input "6"
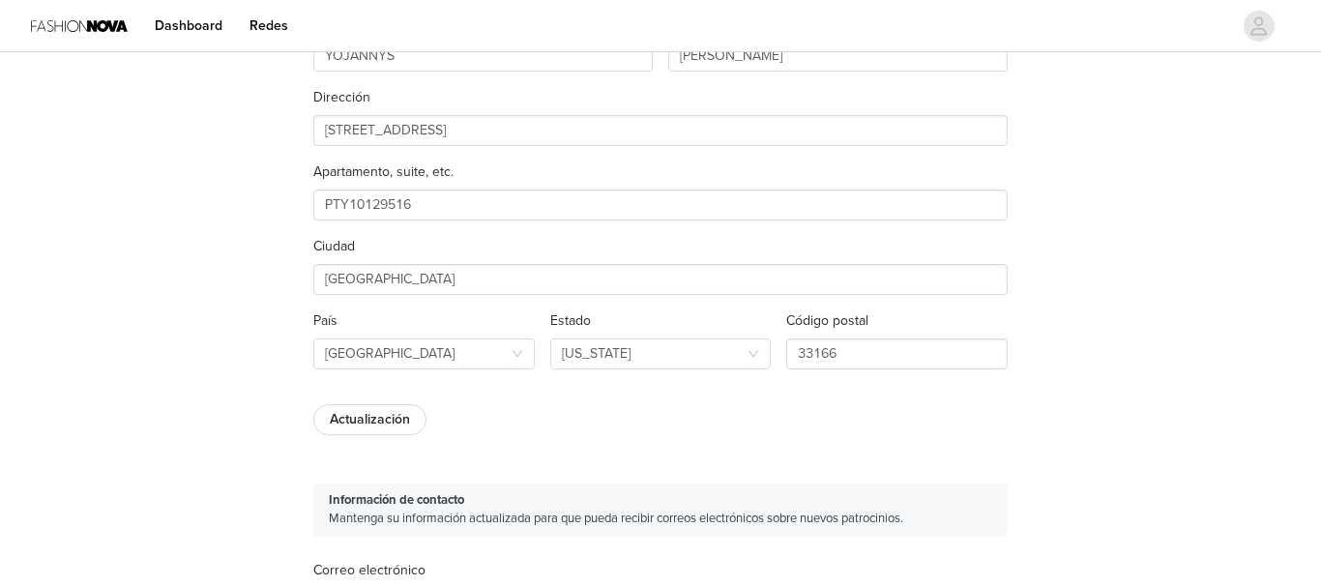
scroll to position [282, 0]
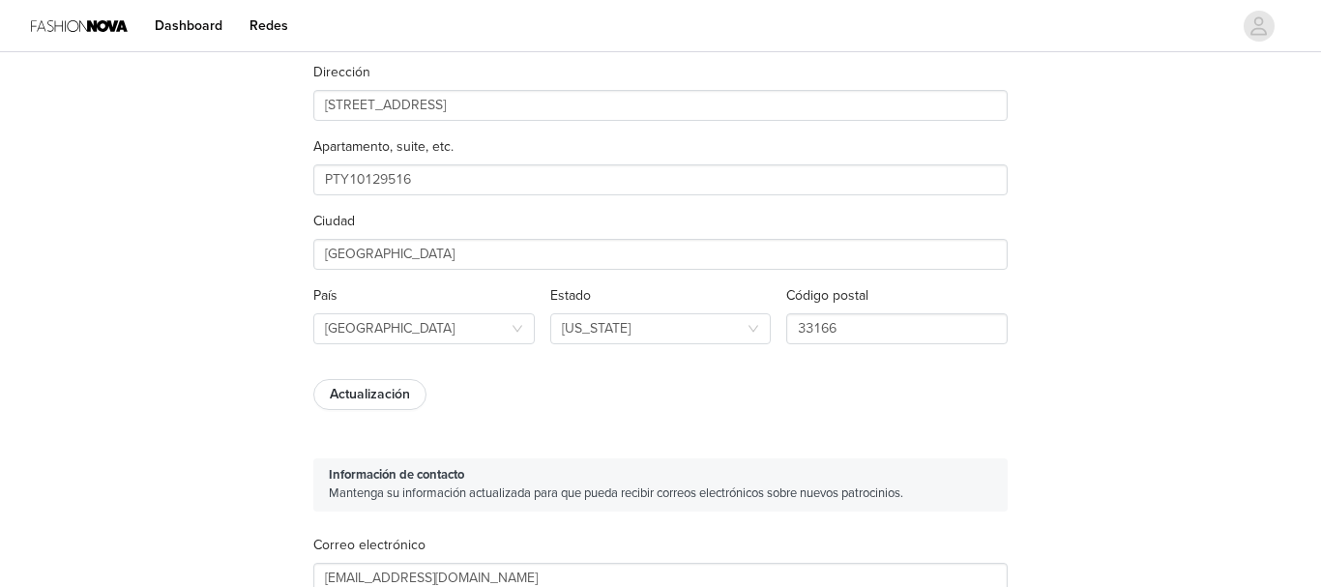
type input "[PHONE_NUMBER]"
click at [394, 397] on button "Actualización" at bounding box center [369, 394] width 113 height 31
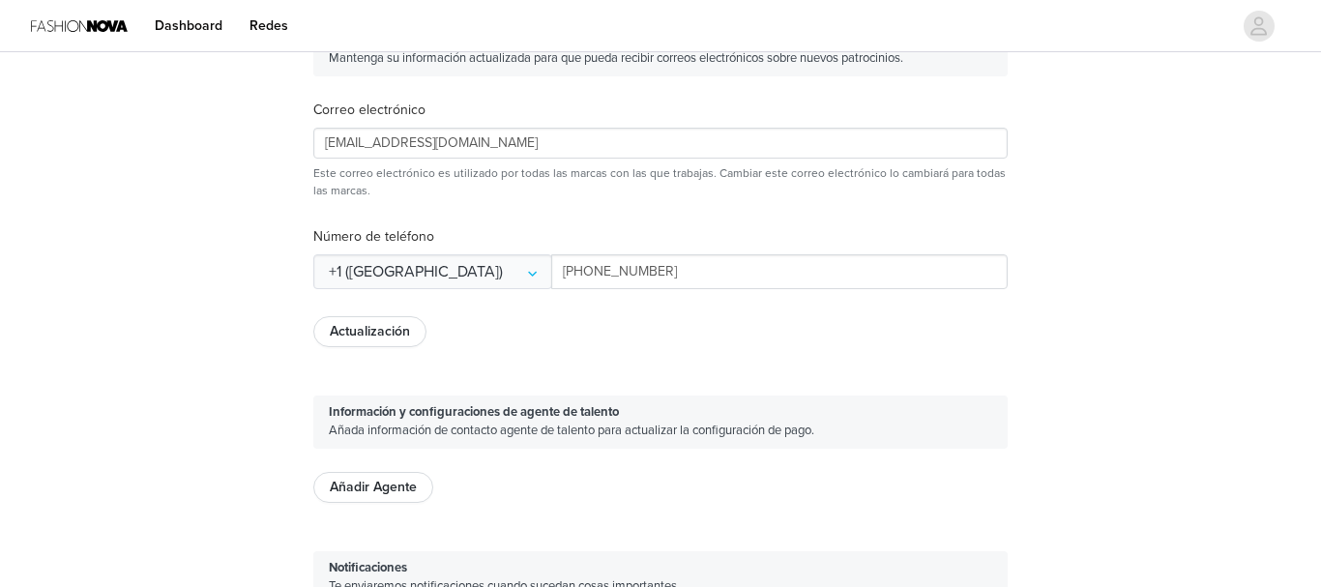
scroll to position [881, 0]
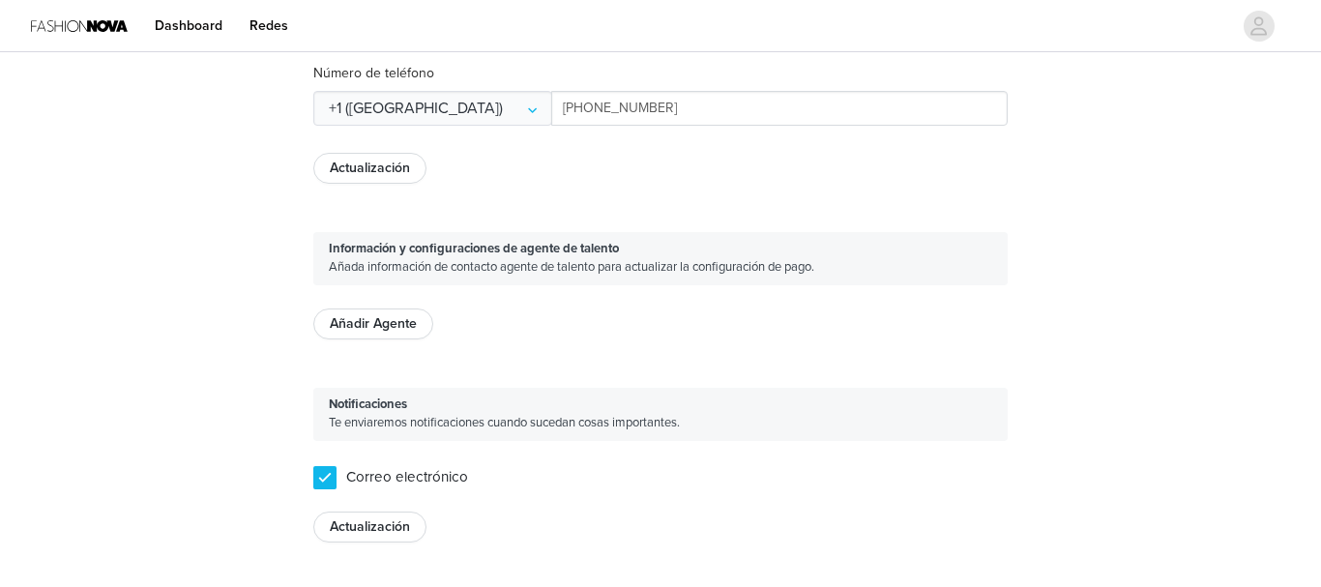
click at [396, 167] on button "Actualización" at bounding box center [369, 168] width 113 height 31
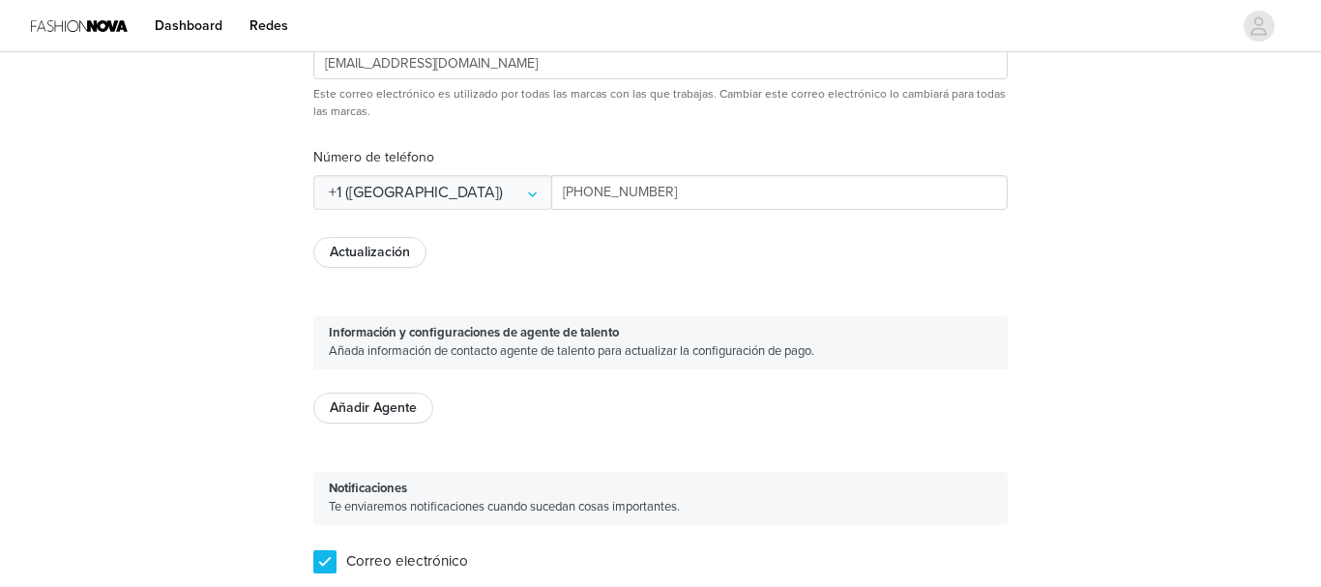
scroll to position [850, 0]
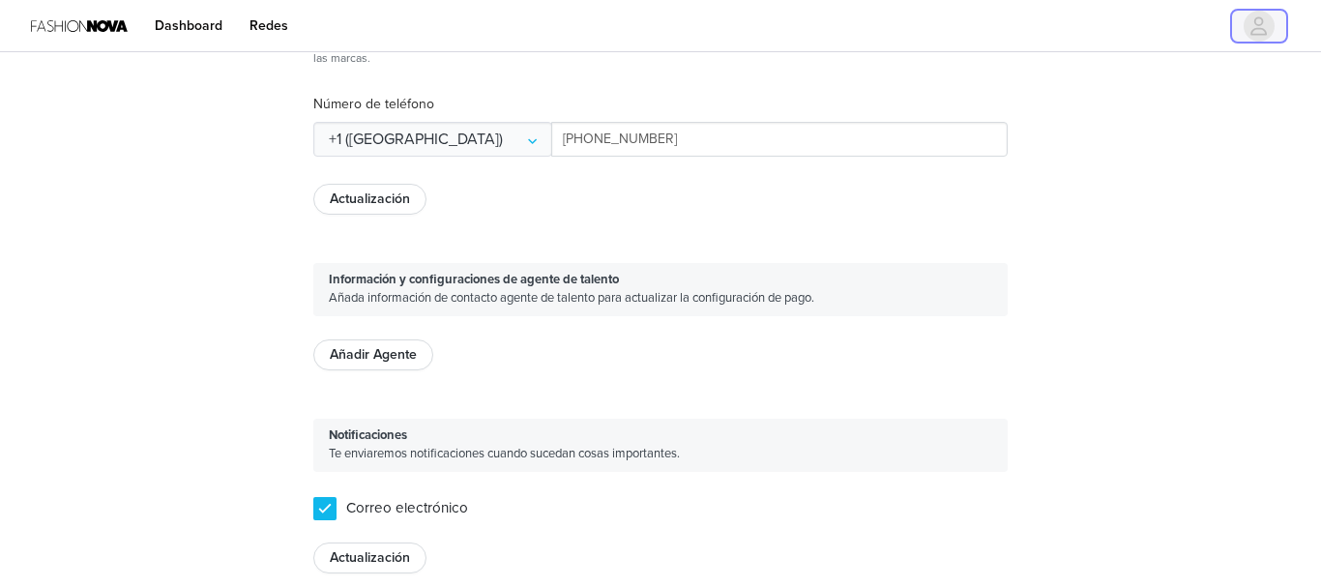
click at [1259, 35] on icon "avatar" at bounding box center [1259, 26] width 18 height 31
click at [211, 24] on link "Dashboard" at bounding box center [188, 26] width 91 height 44
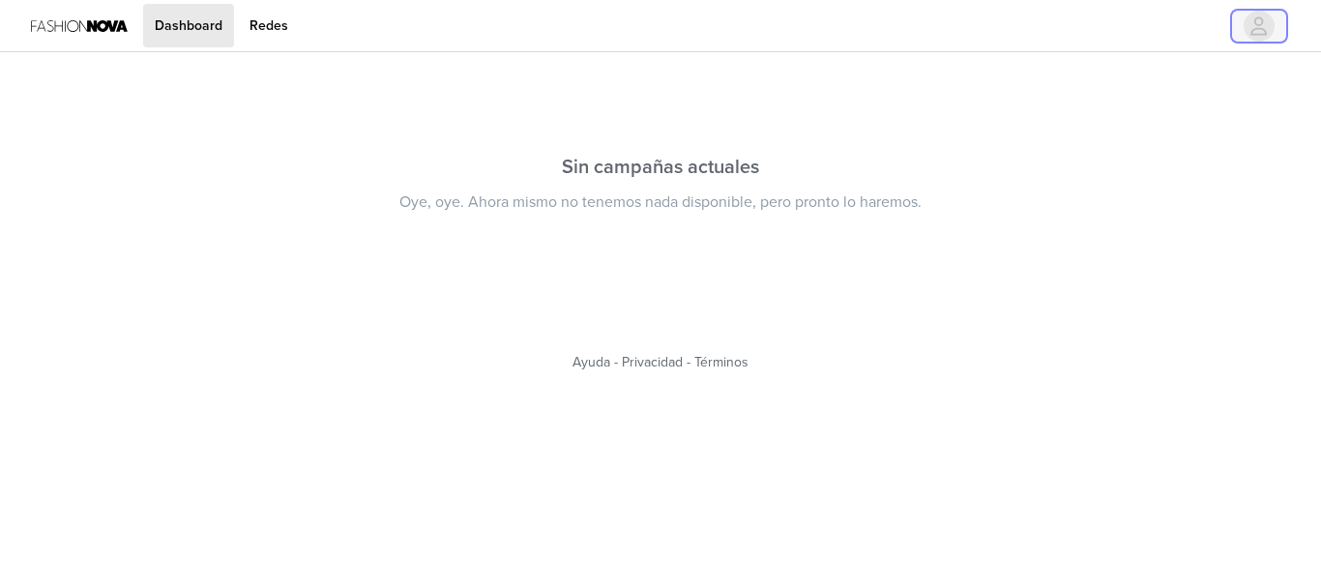
click at [1266, 27] on icon "avatar" at bounding box center [1259, 26] width 18 height 31
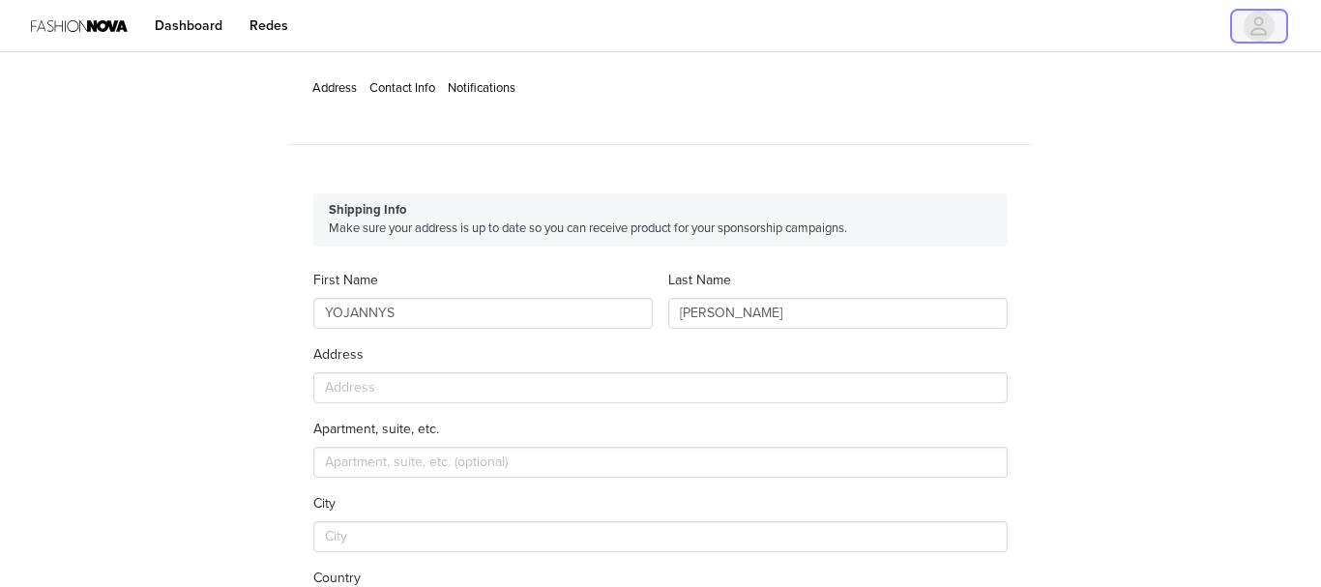
type input "+507 ([GEOGRAPHIC_DATA])"
